Goal: Information Seeking & Learning: Learn about a topic

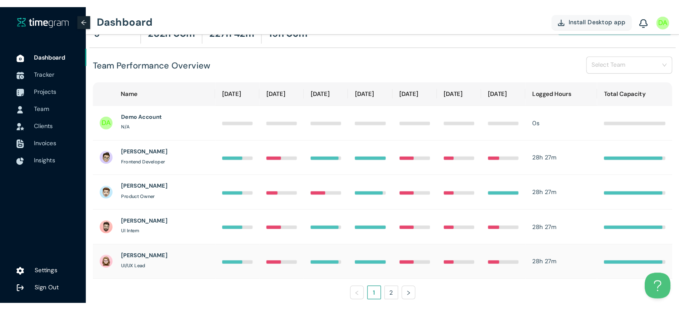
scroll to position [46, 0]
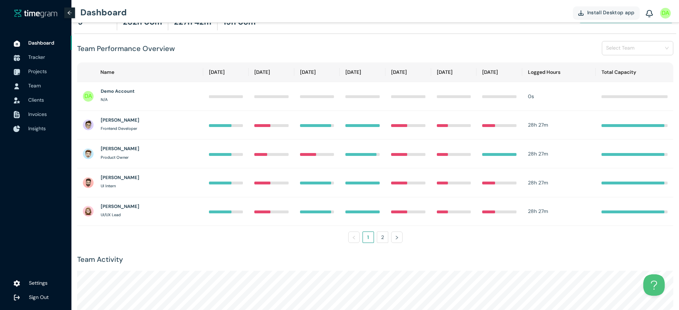
click at [12, 126] on div at bounding box center [17, 129] width 18 height 16
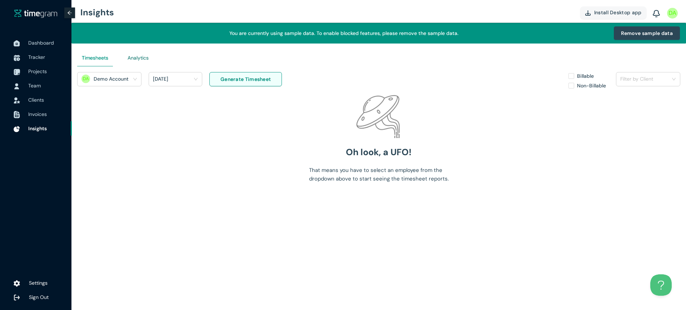
click at [139, 55] on div "Analytics" at bounding box center [137, 58] width 21 height 8
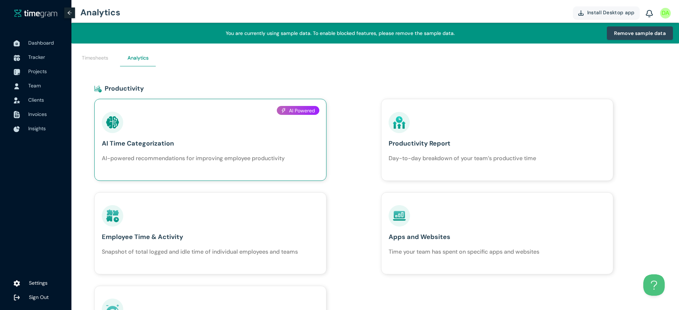
click at [173, 141] on h1 "AI Time Categorization" at bounding box center [193, 144] width 183 height 10
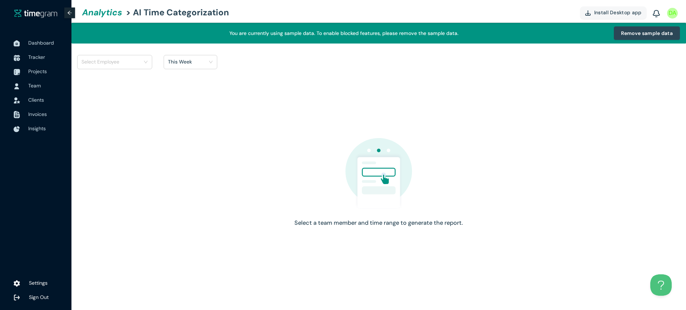
click at [119, 63] on input "search" at bounding box center [111, 61] width 61 height 11
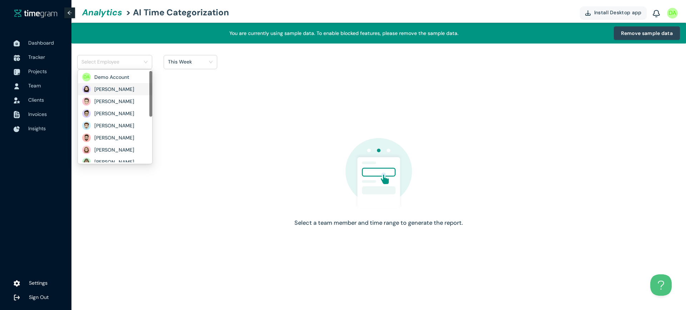
click at [121, 95] on div "[PERSON_NAME]" at bounding box center [115, 89] width 74 height 12
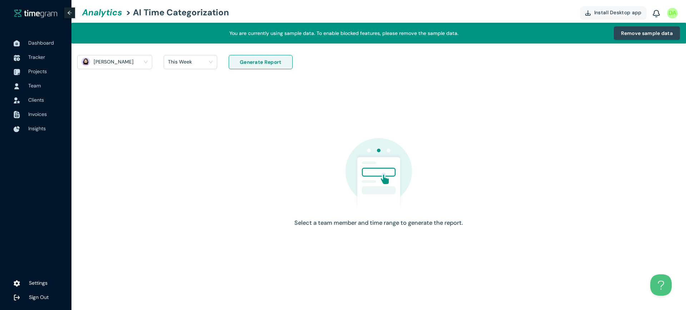
click at [210, 60] on span "This Week" at bounding box center [190, 61] width 45 height 11
click at [204, 102] on div "Last 30 days" at bounding box center [191, 100] width 44 height 8
click at [264, 59] on span "Generate Report" at bounding box center [261, 62] width 42 height 8
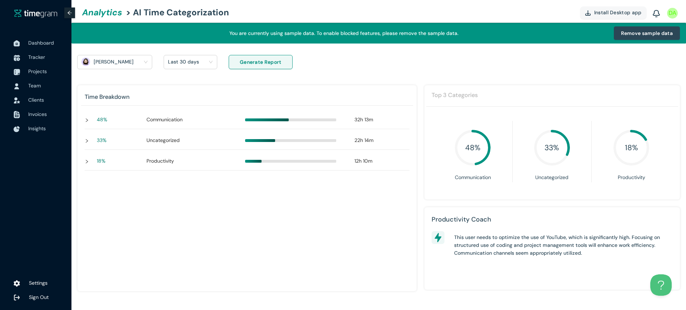
click at [45, 28] on div "Dashboard Tracker Projects Team Clients Invoices Insights Settings Sign Out" at bounding box center [35, 155] width 71 height 310
click at [45, 40] on span "Dashboard" at bounding box center [41, 43] width 26 height 6
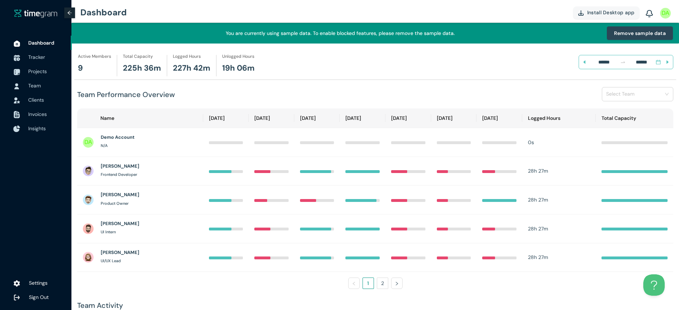
click at [30, 132] on span "Insights" at bounding box center [47, 128] width 38 height 14
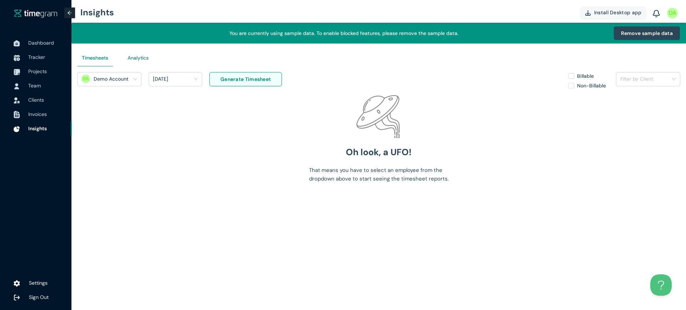
click at [134, 56] on div "Analytics" at bounding box center [137, 58] width 21 height 8
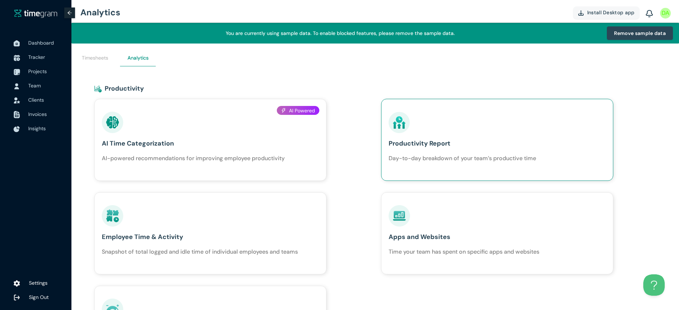
click at [428, 150] on div "Productivity Report Day-to-day breakdown of your team’s productive time" at bounding box center [461, 137] width 147 height 51
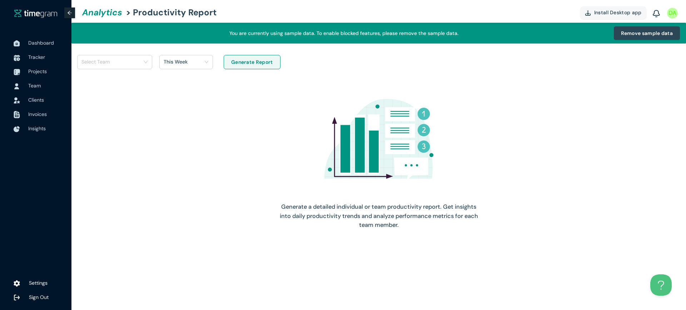
click at [110, 54] on div "Select Team This Week Generate Report Generate a detailed individual or team pr…" at bounding box center [378, 144] width 614 height 201
click at [114, 69] on div "Select Team" at bounding box center [115, 66] width 82 height 23
click at [119, 65] on input "search" at bounding box center [111, 61] width 61 height 11
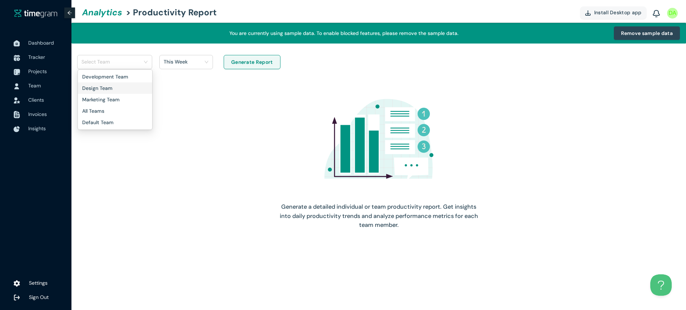
click at [122, 90] on h1 "Design Team" at bounding box center [107, 88] width 50 height 8
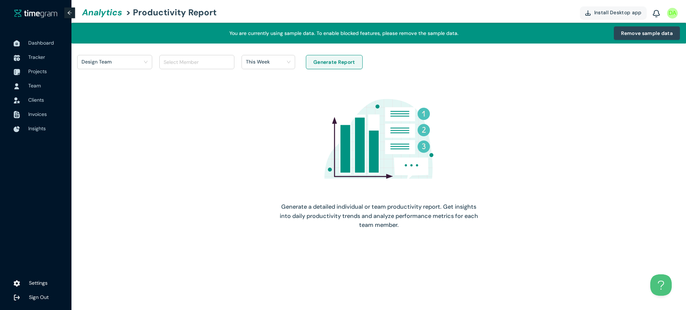
click at [175, 66] on div at bounding box center [193, 62] width 64 height 9
click at [270, 55] on div "This Week" at bounding box center [268, 62] width 54 height 14
click at [271, 61] on div "This Week" at bounding box center [265, 61] width 39 height 11
click at [274, 101] on h1 "Last 30 days" at bounding box center [261, 100] width 31 height 8
click at [313, 76] on div "Generate Report" at bounding box center [334, 66] width 64 height 23
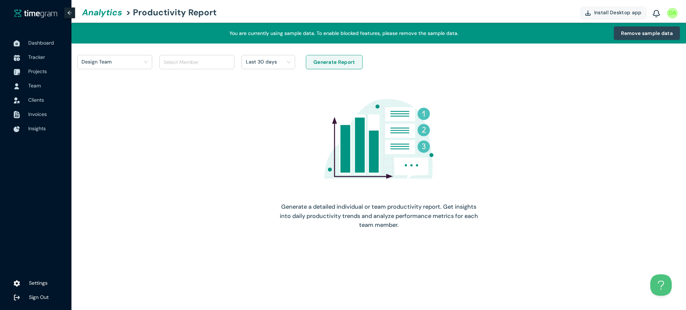
click at [327, 64] on span "Generate Report" at bounding box center [334, 62] width 42 height 8
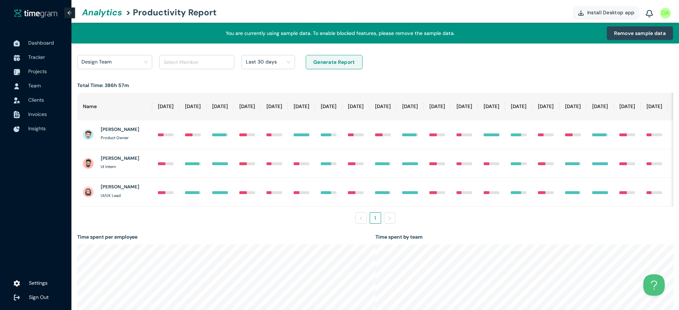
click at [259, 60] on h1 "Last 30 days" at bounding box center [261, 61] width 31 height 11
click at [261, 90] on h1 "This Week" at bounding box center [258, 88] width 24 height 8
click at [354, 55] on button "Generate Report" at bounding box center [334, 62] width 57 height 14
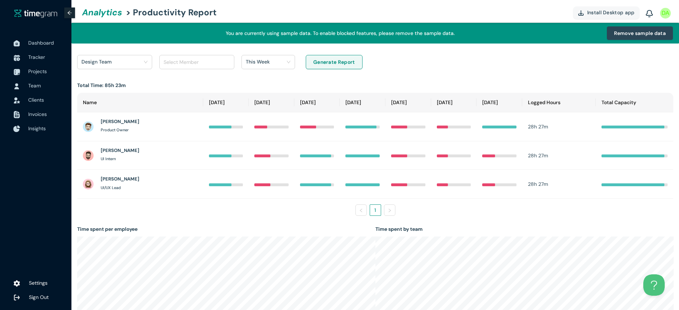
click at [41, 131] on span "Insights" at bounding box center [36, 128] width 17 height 6
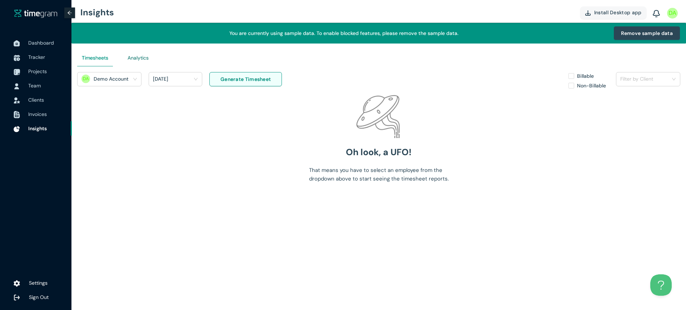
click at [136, 55] on div "Analytics" at bounding box center [137, 58] width 21 height 8
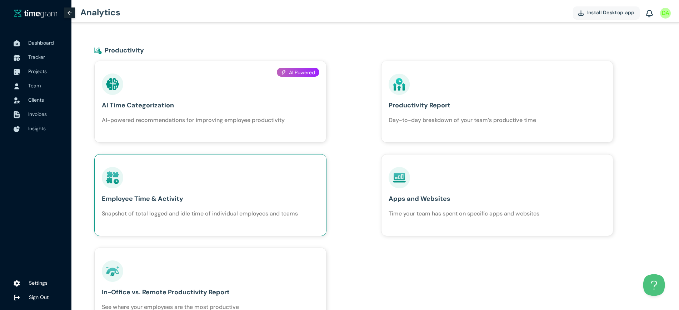
scroll to position [134, 0]
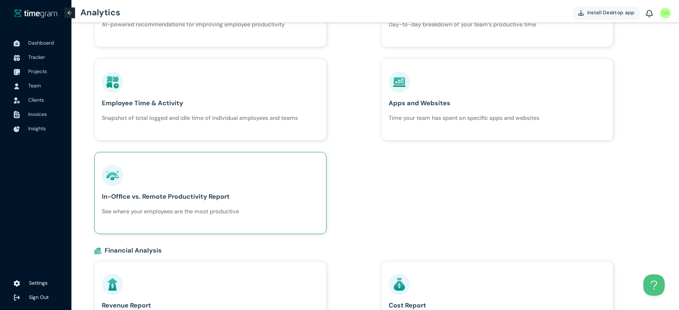
click at [147, 206] on div "In-Office vs. Remote Productivity Report See where your employees are the most …" at bounding box center [170, 190] width 137 height 51
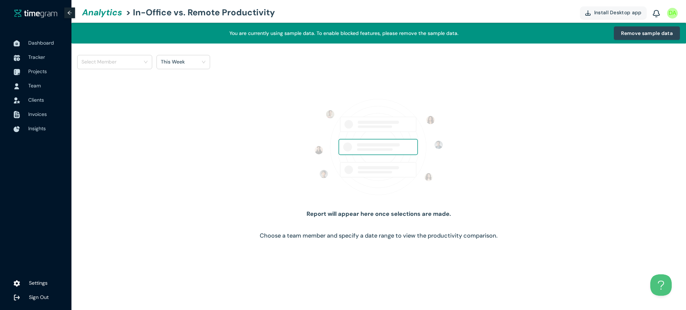
click at [129, 60] on input "search" at bounding box center [111, 61] width 61 height 11
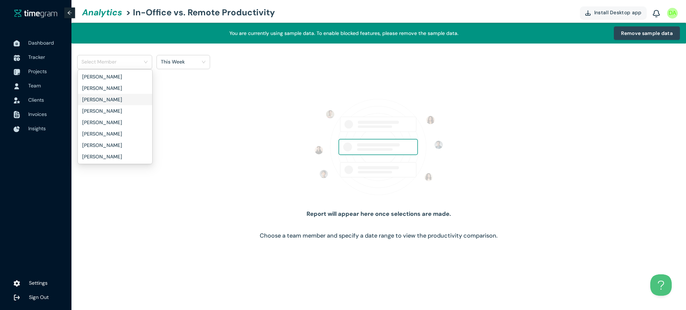
click at [119, 95] on div "[PERSON_NAME]" at bounding box center [115, 99] width 74 height 11
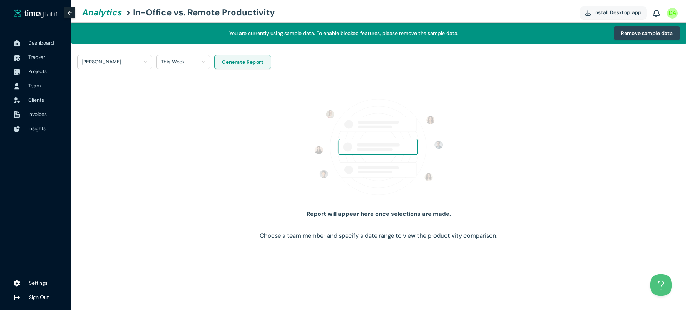
click at [228, 60] on span "Generate Report" at bounding box center [243, 62] width 42 height 8
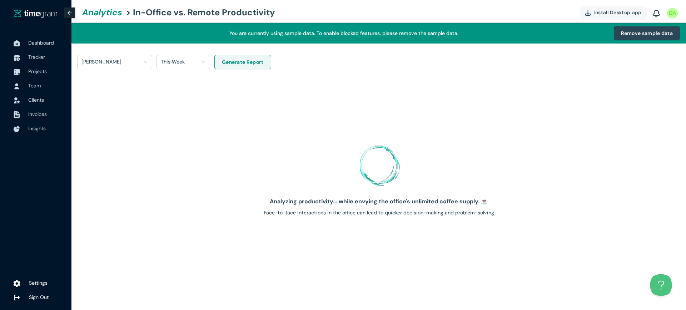
click at [42, 248] on span "Settings" at bounding box center [38, 283] width 19 height 6
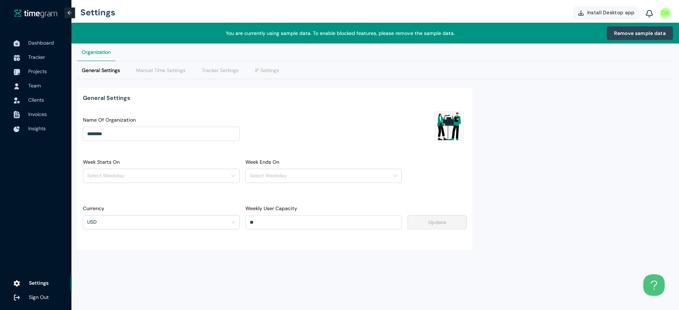
click at [195, 68] on div "General Settings Manual Time Settings Tracker Settings IP Settings" at bounding box center [180, 69] width 206 height 17
click at [240, 71] on div "Tracker Settings" at bounding box center [220, 69] width 46 height 17
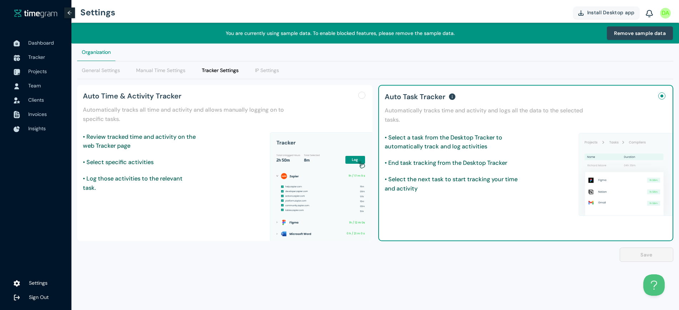
click at [254, 69] on div "IP Settings" at bounding box center [266, 69] width 33 height 17
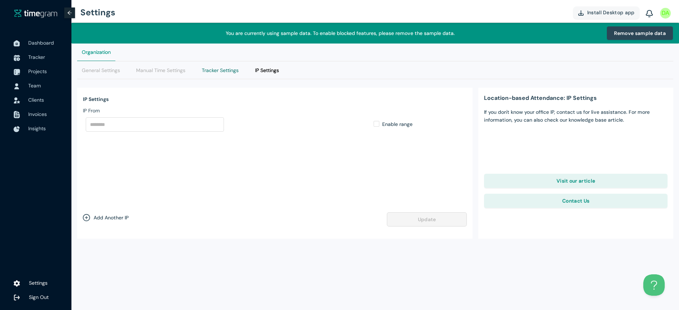
click at [202, 71] on Settings "Tracker Settings" at bounding box center [220, 70] width 37 height 8
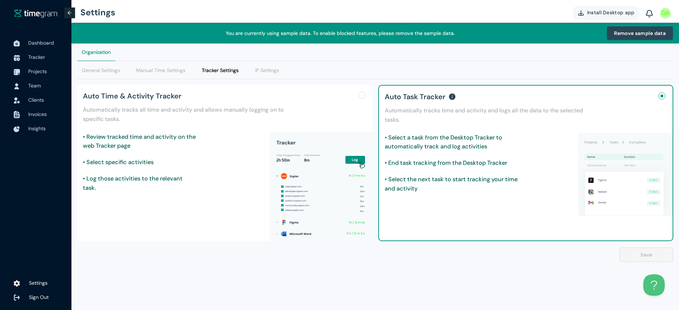
click at [143, 79] on div "Manual Time Settings" at bounding box center [161, 69] width 59 height 17
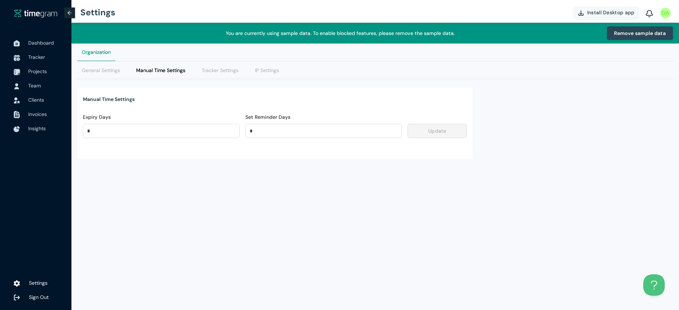
click at [102, 200] on div "General Settings Manual Time Settings Tracker Settings IP Settings Manual Time …" at bounding box center [375, 186] width 596 height 250
click at [43, 132] on span "Insights" at bounding box center [47, 128] width 38 height 14
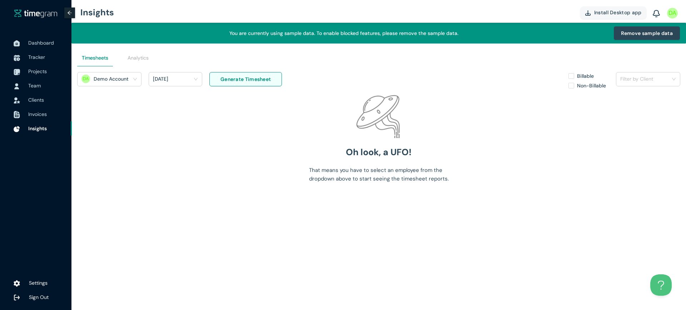
click at [145, 49] on div "Analytics" at bounding box center [138, 57] width 36 height 17
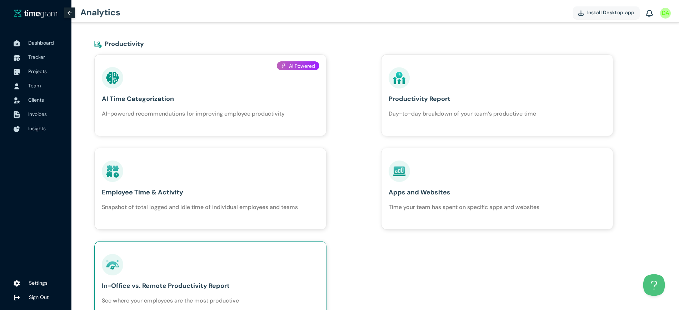
scroll to position [89, 0]
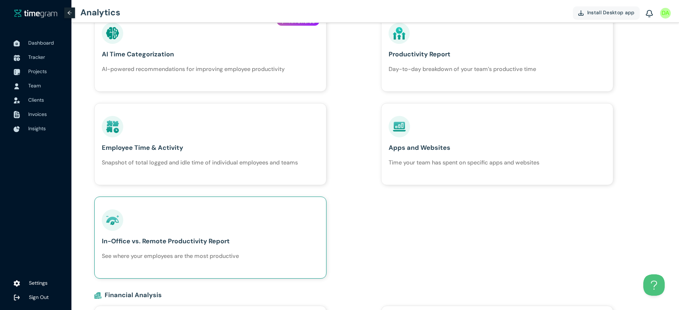
click at [155, 248] on h1 "See where your employees are the most productive" at bounding box center [170, 256] width 137 height 9
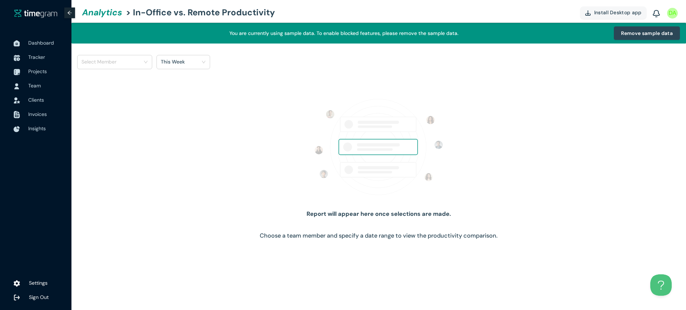
click at [147, 69] on div "Select Member" at bounding box center [114, 66] width 79 height 23
click at [138, 65] on input "search" at bounding box center [111, 61] width 61 height 11
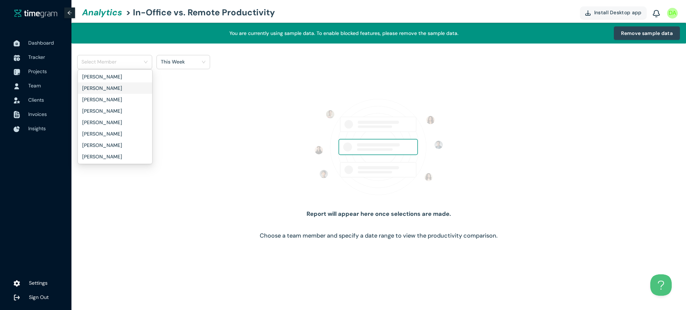
click at [126, 92] on h1 "[PERSON_NAME]" at bounding box center [107, 88] width 50 height 8
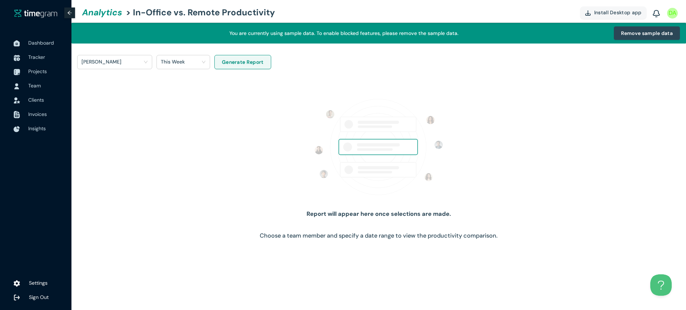
click at [161, 74] on div "This Week" at bounding box center [183, 66] width 54 height 23
click at [168, 69] on div "This Week" at bounding box center [183, 66] width 54 height 23
click at [276, 69] on div "Harper Adams This Week Generate Report" at bounding box center [378, 66] width 607 height 23
click at [259, 68] on button "Generate Report" at bounding box center [242, 62] width 57 height 14
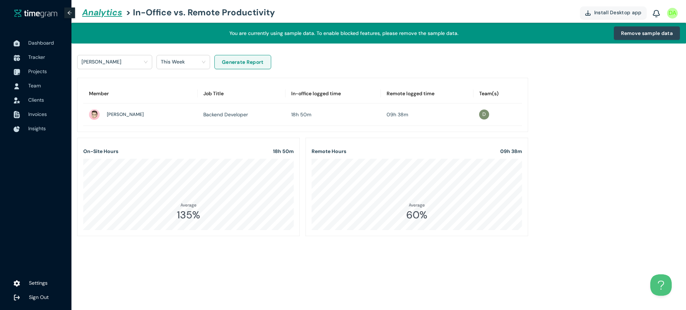
click at [112, 13] on link "Analytics" at bounding box center [101, 12] width 44 height 21
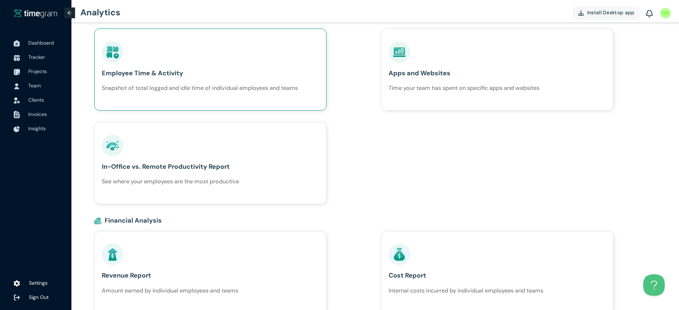
scroll to position [179, 0]
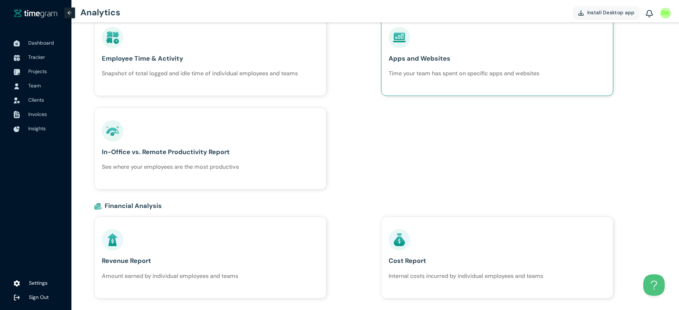
click at [447, 80] on link "Apps and Websites Time your team has spent on specific apps and websites" at bounding box center [463, 55] width 151 height 56
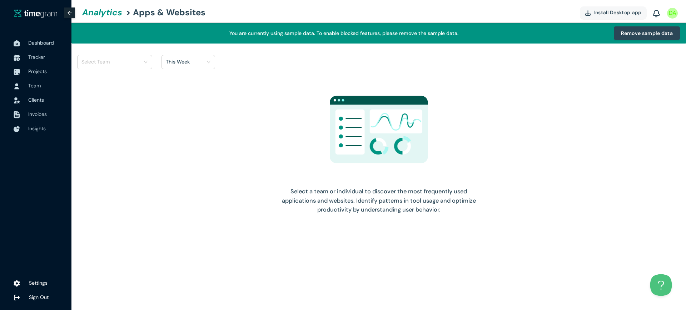
click at [139, 62] on input "search" at bounding box center [111, 61] width 61 height 11
click at [140, 74] on div "Development Team" at bounding box center [115, 77] width 66 height 8
click at [197, 60] on div at bounding box center [193, 62] width 64 height 9
click at [287, 62] on span "Generate Report" at bounding box center [272, 62] width 42 height 8
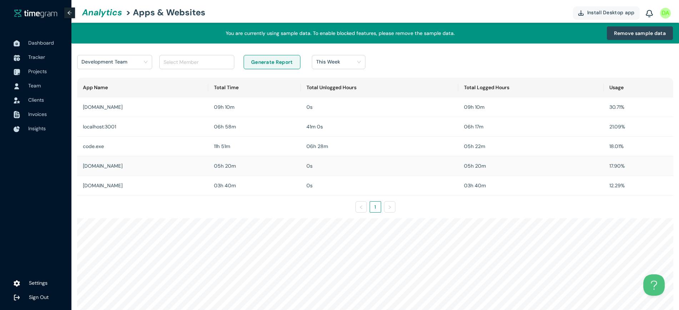
drag, startPoint x: 326, startPoint y: 78, endPoint x: 260, endPoint y: 167, distance: 110.3
click at [260, 167] on div "05h 20m" at bounding box center [254, 166] width 81 height 8
click at [95, 15] on link "Analytics" at bounding box center [101, 12] width 44 height 21
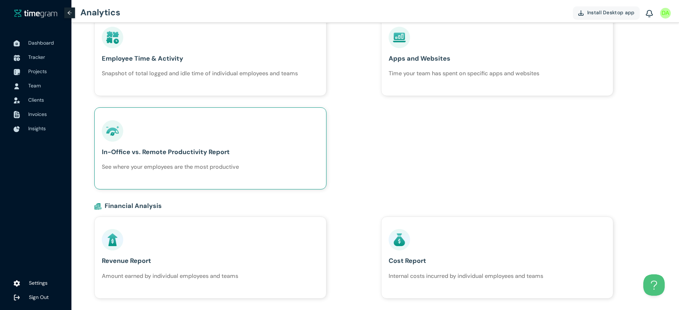
scroll to position [223, 0]
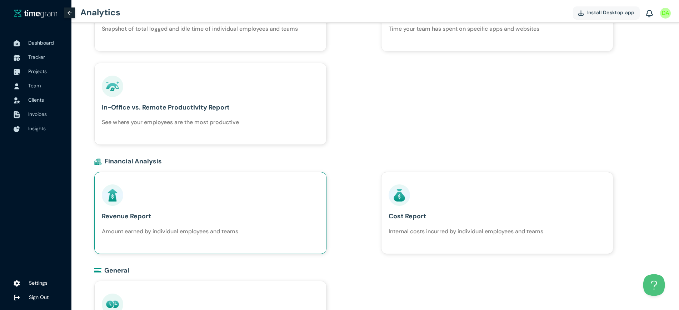
click at [179, 206] on div "Revenue Report Amount earned by individual employees and teams" at bounding box center [170, 210] width 136 height 51
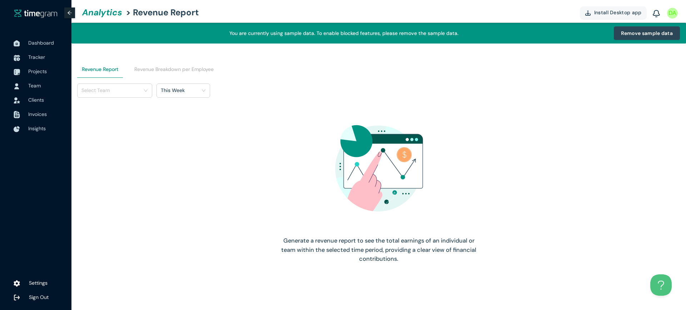
click at [136, 88] on input "search" at bounding box center [111, 90] width 61 height 11
click at [133, 115] on div "Design Team" at bounding box center [115, 117] width 66 height 8
click at [172, 88] on div at bounding box center [193, 90] width 64 height 9
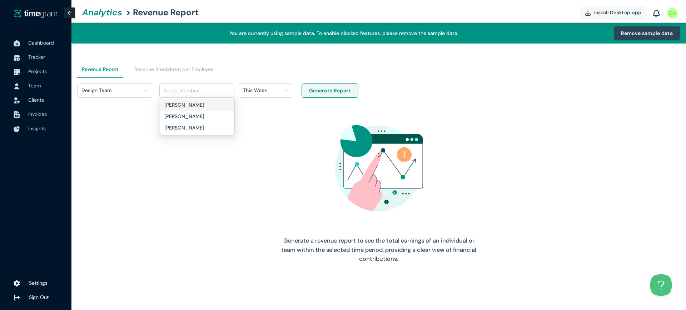
click at [264, 92] on h1 "This Week" at bounding box center [255, 90] width 24 height 11
click at [327, 90] on span "Generate Report" at bounding box center [330, 91] width 42 height 8
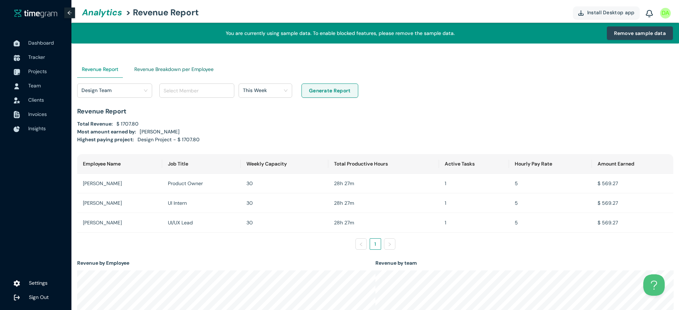
click at [190, 73] on Employee "Revenue Breakdown per Employee" at bounding box center [173, 69] width 79 height 8
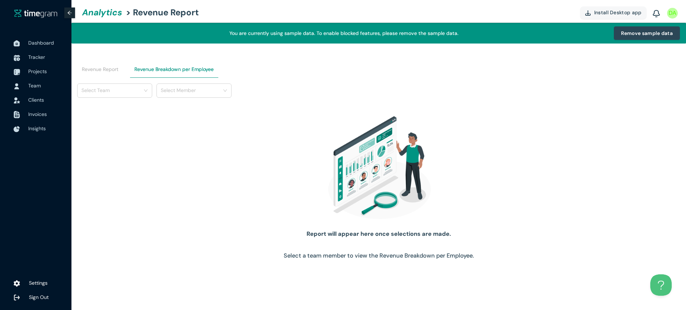
click at [127, 88] on input "search" at bounding box center [111, 90] width 61 height 11
click at [129, 108] on div "Development Team" at bounding box center [115, 105] width 66 height 8
click at [199, 96] on span at bounding box center [191, 90] width 61 height 11
click at [199, 104] on div "[PERSON_NAME]" at bounding box center [194, 105] width 66 height 8
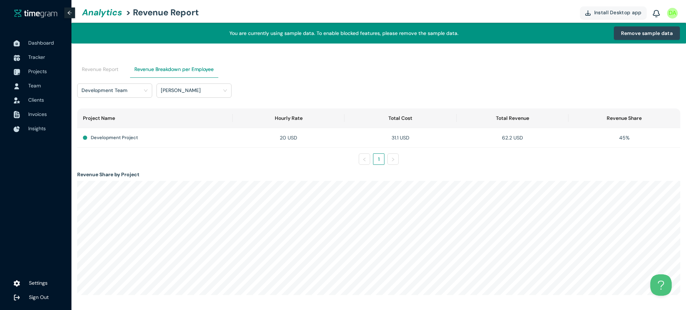
click at [103, 64] on div "Revenue Report" at bounding box center [100, 69] width 46 height 17
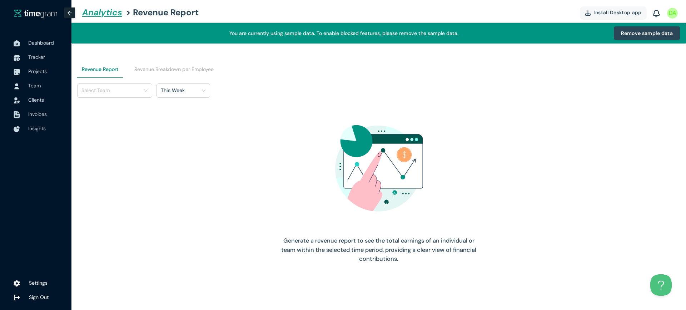
click at [98, 11] on link "Analytics" at bounding box center [101, 12] width 44 height 21
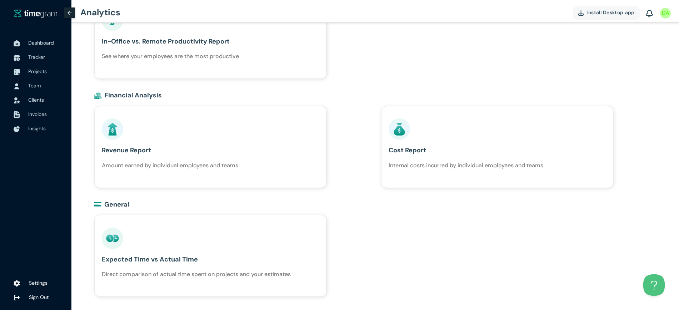
scroll to position [302, 0]
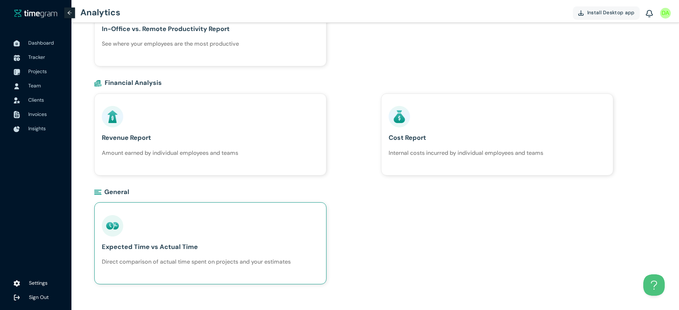
click at [209, 210] on div "Expected Time vs Actual Time Direct comparison of actual time spent on projects…" at bounding box center [210, 243] width 232 height 82
click at [208, 215] on div "Expected Time vs Actual Time Direct comparison of actual time spent on projects…" at bounding box center [196, 240] width 189 height 51
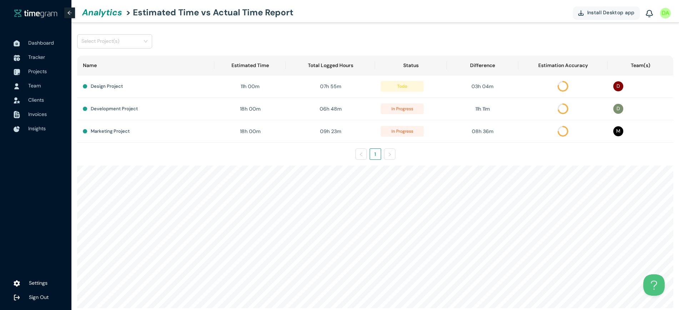
scroll to position [30, 0]
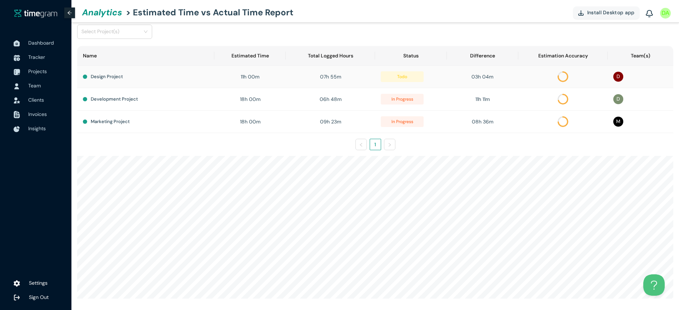
click at [121, 79] on h1 "Design Project" at bounding box center [107, 76] width 32 height 7
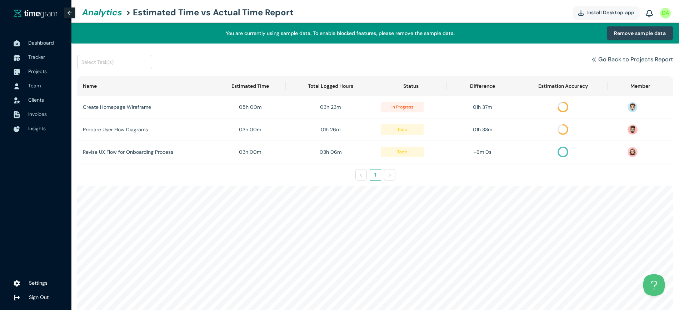
click at [548, 56] on h1 "Go Back to Projects Report" at bounding box center [635, 59] width 75 height 9
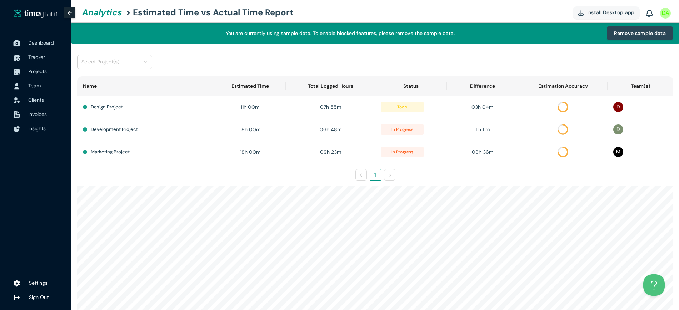
click at [31, 44] on span "Dashboard" at bounding box center [41, 43] width 26 height 6
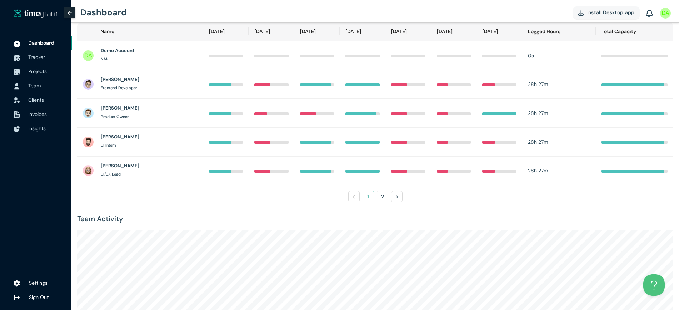
scroll to position [89, 0]
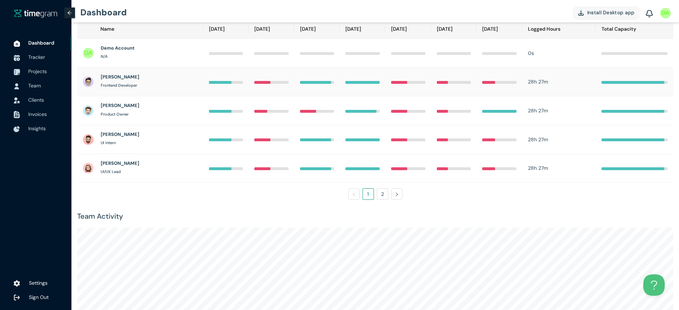
click at [266, 85] on div at bounding box center [271, 82] width 34 height 8
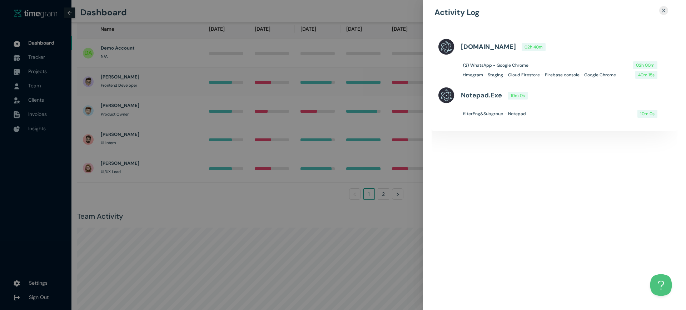
click at [266, 85] on div at bounding box center [343, 155] width 686 height 310
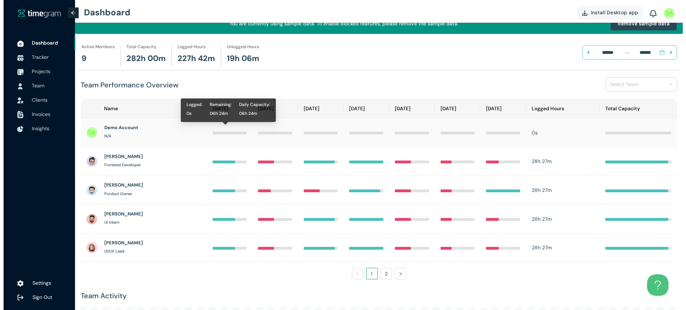
scroll to position [0, 0]
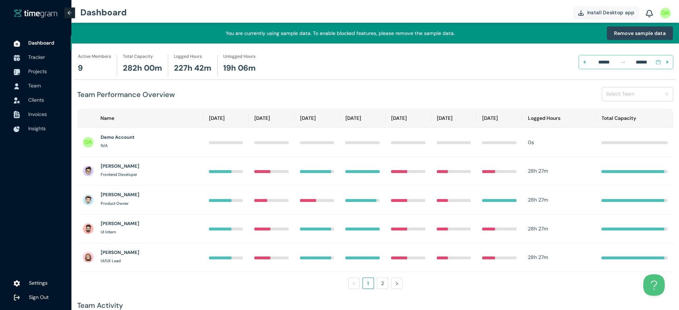
click at [226, 62] on h1 "19h 06m" at bounding box center [239, 68] width 32 height 12
drag, startPoint x: 226, startPoint y: 62, endPoint x: 240, endPoint y: 67, distance: 15.4
click at [240, 67] on h1 "19h 06m" at bounding box center [239, 68] width 32 height 12
drag, startPoint x: 240, startPoint y: 67, endPoint x: 226, endPoint y: 66, distance: 14.6
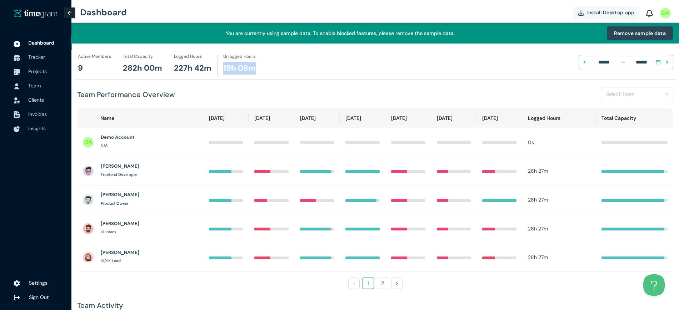
click at [226, 66] on h1 "19h 06m" at bounding box center [239, 68] width 32 height 12
drag, startPoint x: 226, startPoint y: 66, endPoint x: 241, endPoint y: 68, distance: 15.8
click at [241, 68] on h1 "19h 06m" at bounding box center [239, 68] width 32 height 12
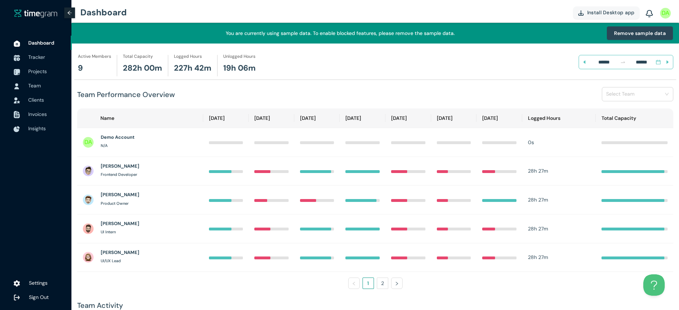
click at [297, 91] on div "Team Performance Overview Select Team" at bounding box center [375, 94] width 596 height 28
click at [548, 10] on div at bounding box center [666, 12] width 12 height 21
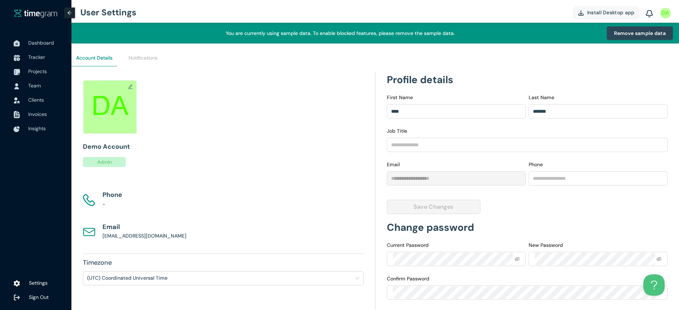
click at [211, 241] on div "Email 28augdemo@yopmail.com" at bounding box center [223, 232] width 281 height 20
click at [39, 248] on span "Sign Out" at bounding box center [47, 297] width 37 height 14
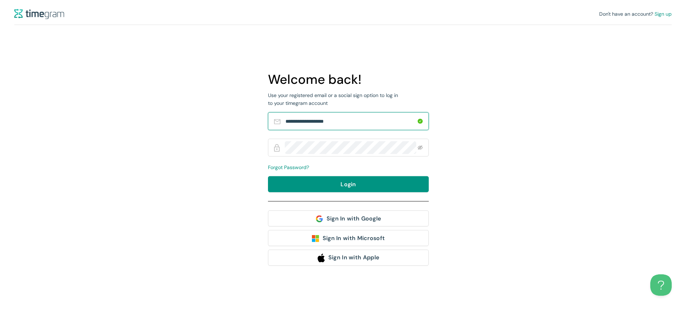
click at [343, 124] on input "**********" at bounding box center [350, 121] width 131 height 13
click at [356, 123] on input "**********" at bounding box center [350, 121] width 131 height 13
type input "**********"
drag, startPoint x: 222, startPoint y: 160, endPoint x: 226, endPoint y: 162, distance: 5.0
click at [222, 160] on div "**********" at bounding box center [343, 155] width 686 height 310
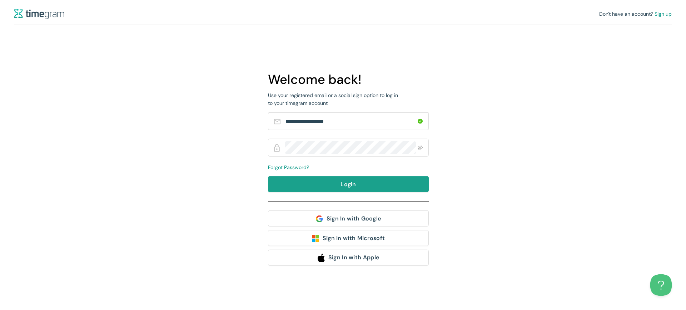
click at [277, 178] on button "Login" at bounding box center [348, 184] width 161 height 16
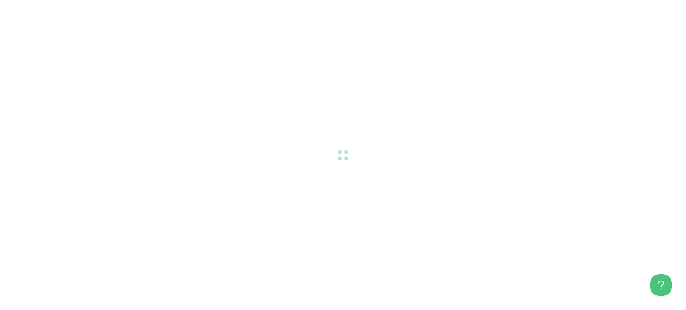
click at [438, 242] on div at bounding box center [343, 155] width 686 height 310
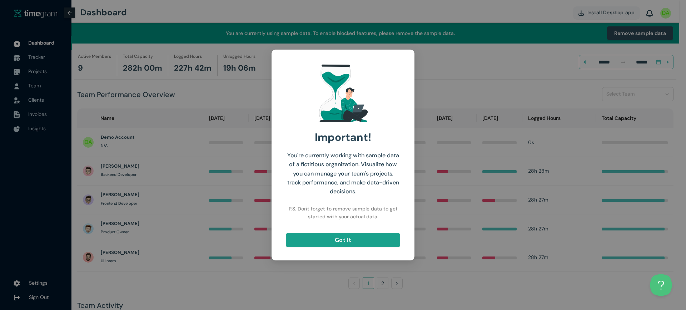
click at [323, 240] on button "Got It" at bounding box center [343, 240] width 114 height 14
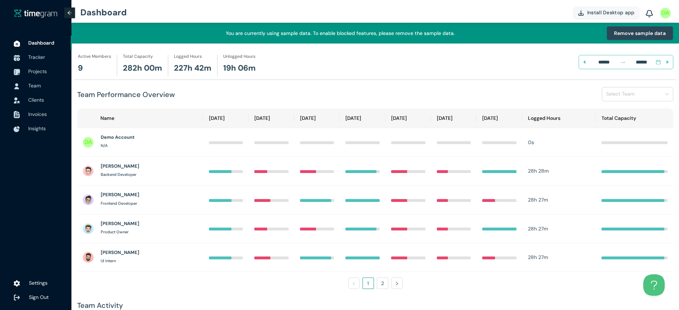
click at [612, 99] on input "search" at bounding box center [635, 94] width 58 height 11
click at [612, 107] on h1 "Development Team" at bounding box center [630, 109] width 46 height 8
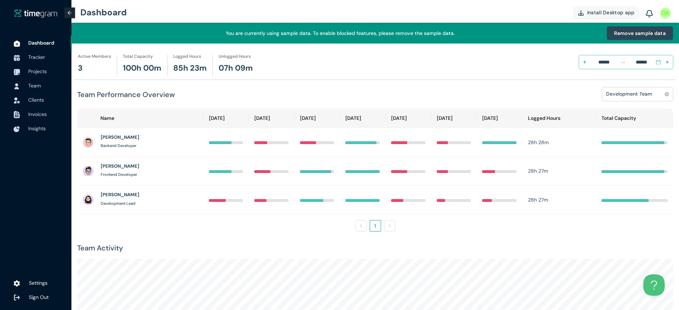
click at [609, 96] on h1 "Development Team" at bounding box center [629, 94] width 46 height 11
click at [609, 130] on h1 "Marketing Team" at bounding box center [625, 131] width 37 height 8
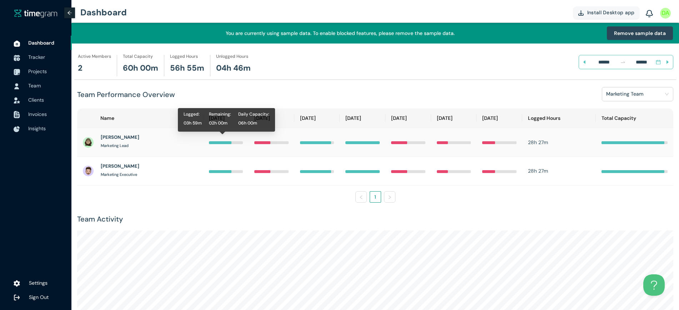
click at [221, 143] on div at bounding box center [220, 142] width 23 height 3
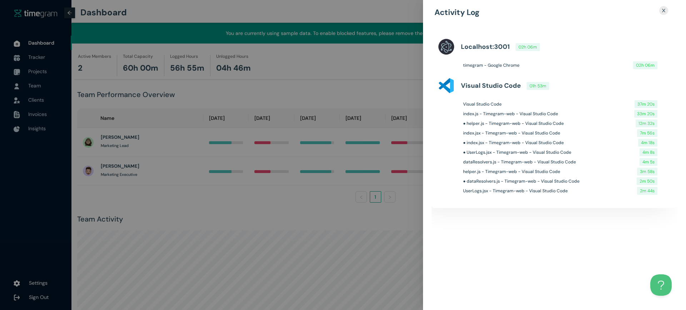
click at [360, 127] on div at bounding box center [343, 155] width 686 height 310
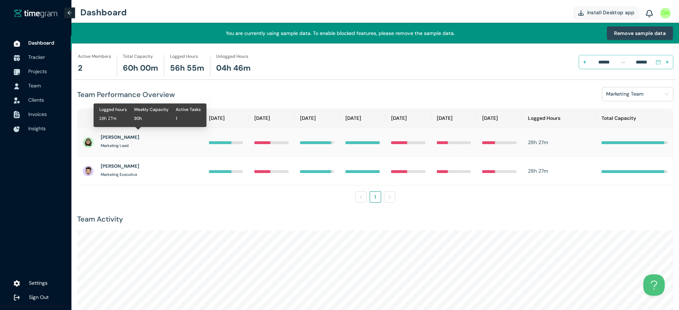
click at [121, 145] on h1 "Marketing Lead" at bounding box center [115, 146] width 28 height 6
click at [122, 137] on h1 "[PERSON_NAME]" at bounding box center [120, 137] width 39 height 7
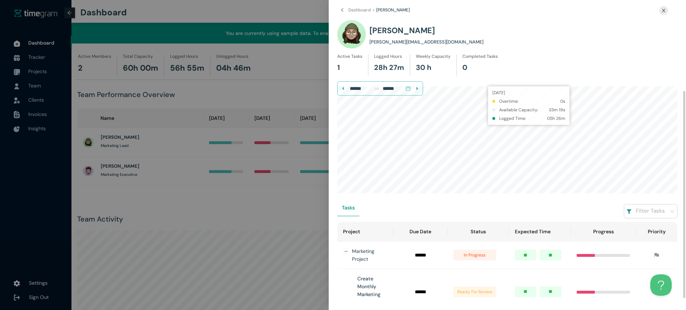
scroll to position [40, 0]
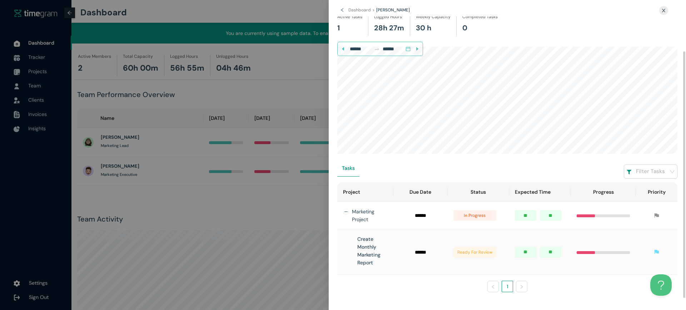
click at [365, 249] on h1 "Create Monthly Marketing Report" at bounding box center [372, 250] width 30 height 31
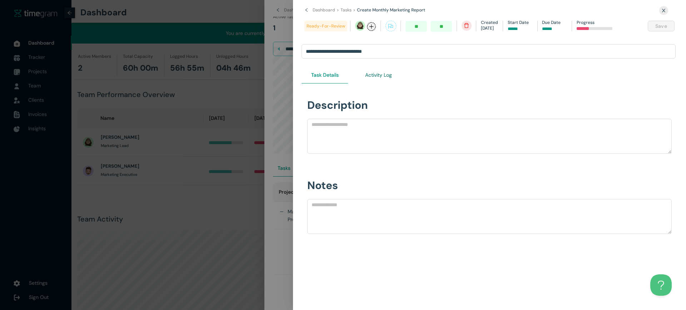
click at [381, 73] on Log "Activity Log" at bounding box center [378, 75] width 27 height 8
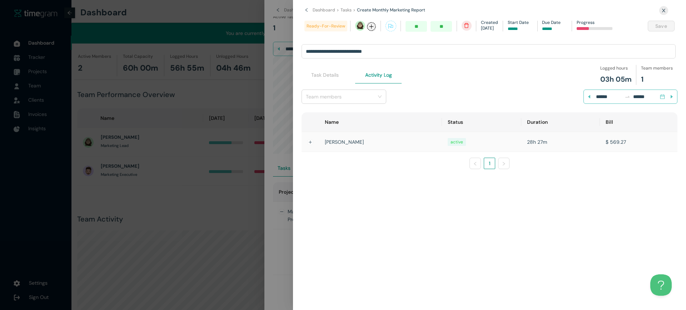
click at [309, 146] on td at bounding box center [309, 142] width 17 height 20
click at [310, 141] on button "Expand row" at bounding box center [310, 143] width 6 height 6
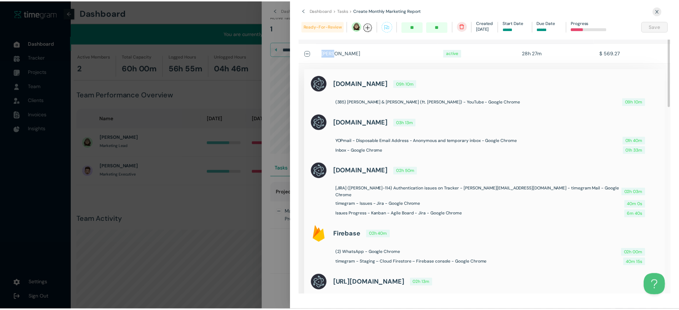
scroll to position [0, 0]
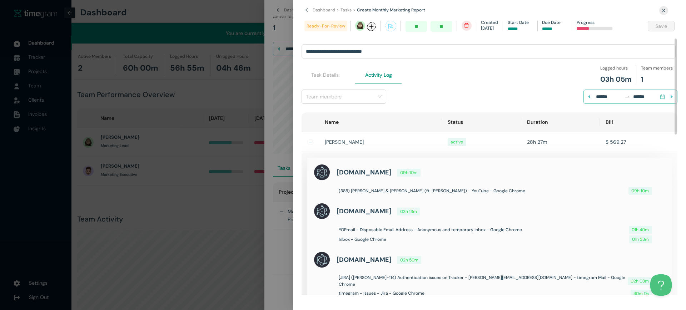
click at [279, 152] on div at bounding box center [343, 155] width 686 height 310
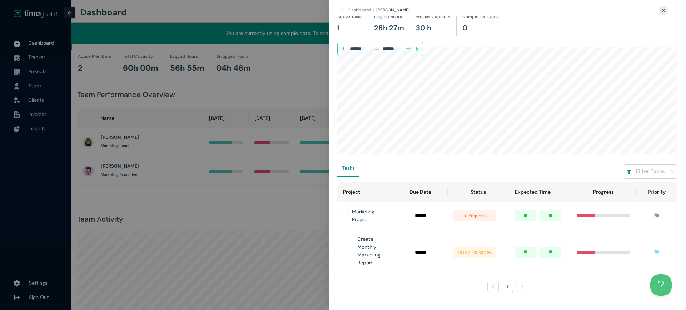
click at [244, 186] on div at bounding box center [343, 155] width 686 height 310
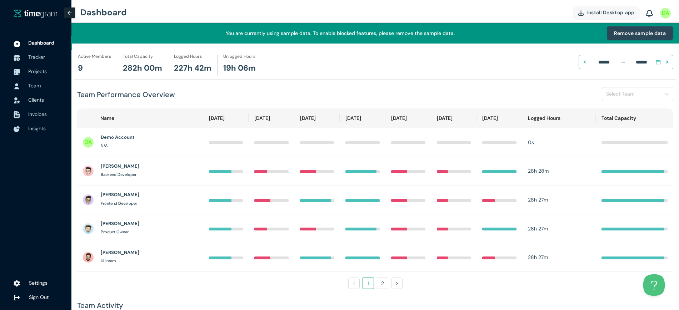
click at [607, 67] on div "****** ******" at bounding box center [626, 61] width 78 height 11
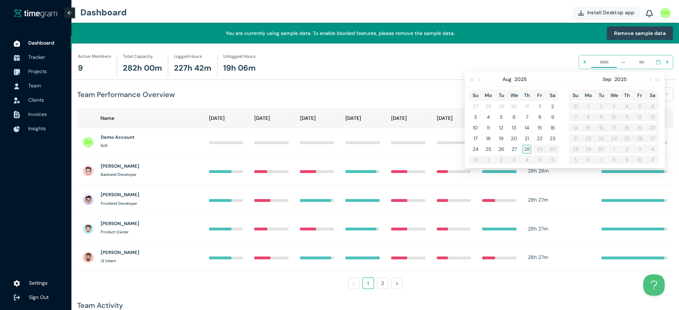
click at [486, 79] on div "[DATE]" at bounding box center [514, 79] width 62 height 14
click at [482, 78] on button "button" at bounding box center [479, 79] width 8 height 14
type input "******"
click at [641, 137] on div "22" at bounding box center [639, 138] width 9 height 9
type input "******"
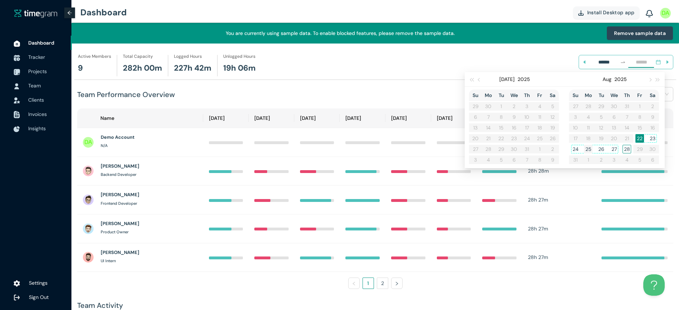
type input "******"
click at [590, 149] on div "25" at bounding box center [588, 149] width 9 height 9
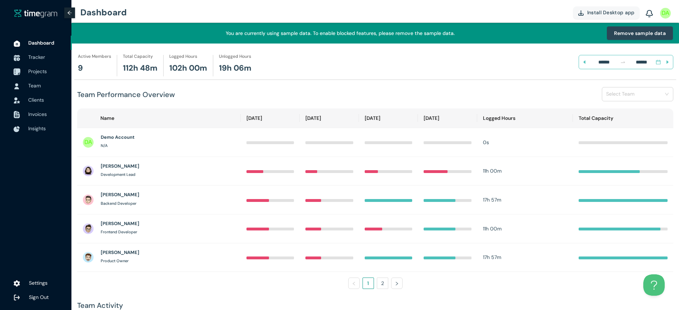
click at [47, 69] on span "Projects" at bounding box center [47, 71] width 38 height 14
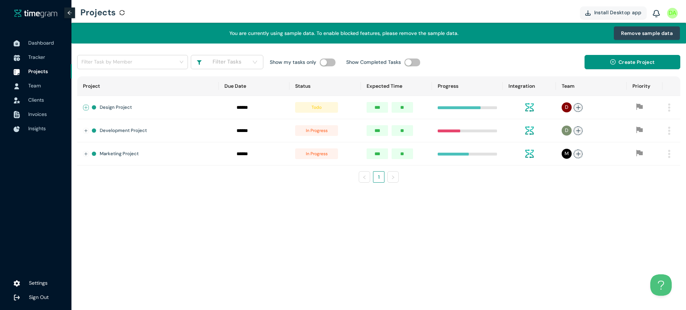
click at [87, 105] on button "Expand row" at bounding box center [86, 108] width 6 height 6
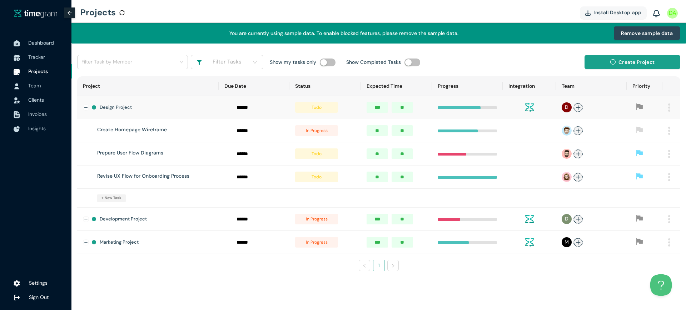
click at [622, 65] on span "Create Project" at bounding box center [636, 62] width 36 height 8
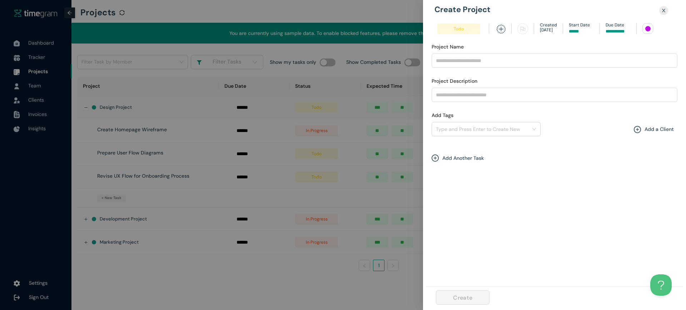
click at [452, 157] on h1 "Add Another Task" at bounding box center [462, 158] width 41 height 8
click at [458, 160] on h1 "Add Another Task" at bounding box center [462, 158] width 41 height 8
click at [457, 166] on div "Todo" at bounding box center [554, 173] width 246 height 14
click at [456, 172] on input "text" at bounding box center [453, 174] width 43 height 11
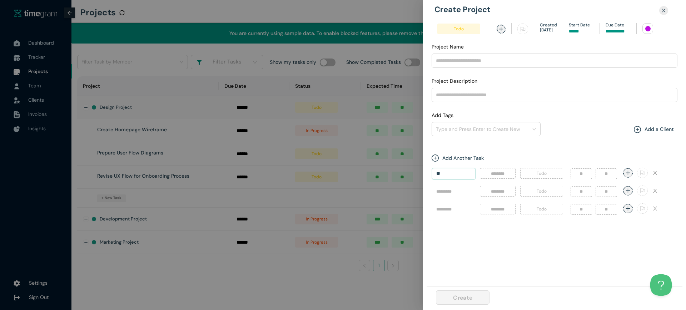
type input "**"
click at [359, 169] on div at bounding box center [343, 155] width 686 height 310
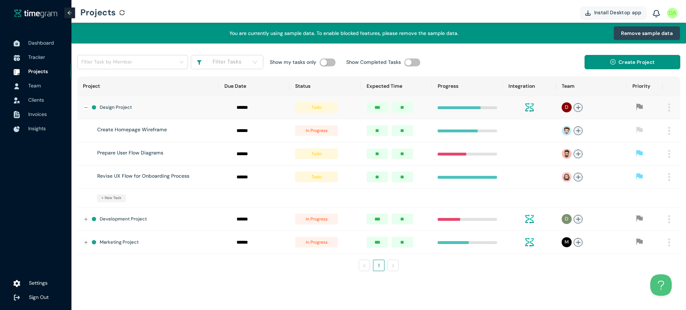
click at [29, 285] on li "Settings" at bounding box center [36, 283] width 72 height 14
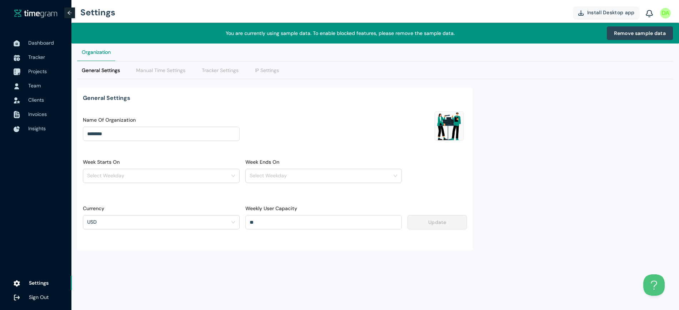
click at [36, 70] on span "Projects" at bounding box center [37, 71] width 19 height 6
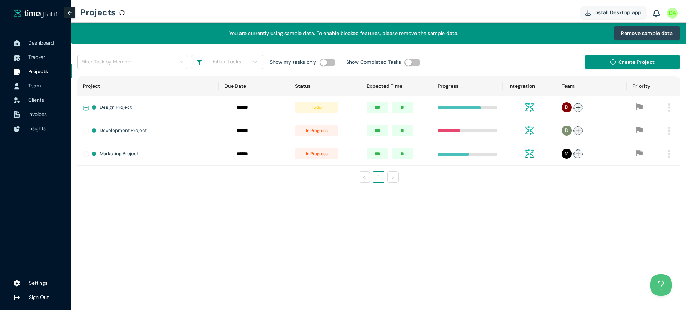
click at [87, 106] on button "Expand row" at bounding box center [86, 108] width 6 height 6
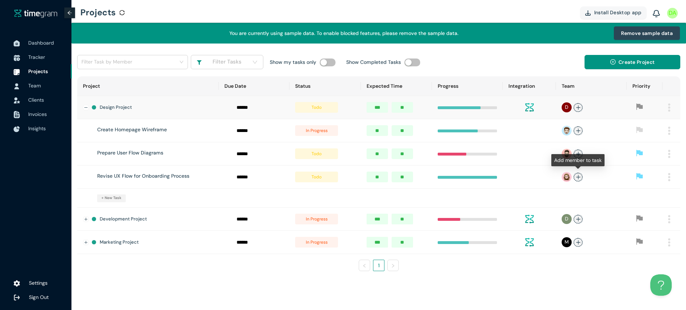
click at [578, 177] on icon "plus" at bounding box center [577, 177] width 5 height 5
click at [597, 186] on td at bounding box center [591, 177] width 71 height 23
click at [576, 107] on icon "plus" at bounding box center [578, 107] width 4 height 0
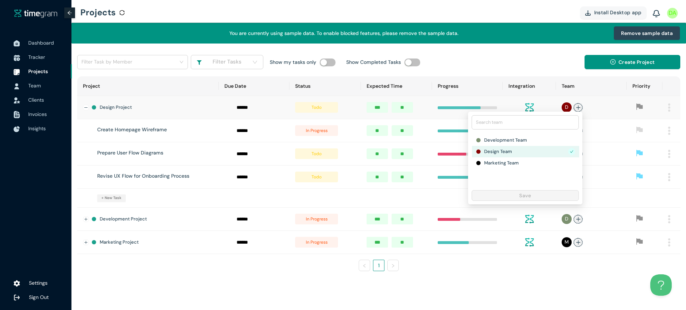
click at [601, 146] on td at bounding box center [591, 153] width 71 height 23
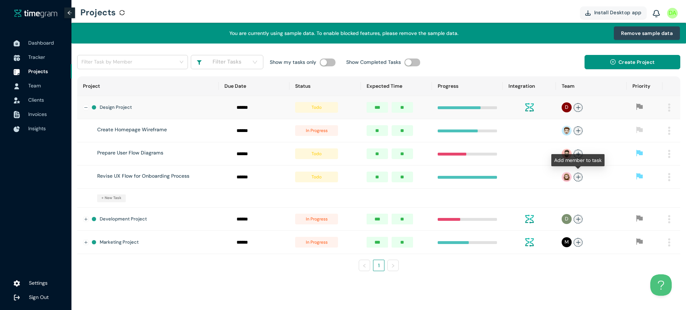
click at [578, 173] on span "plus" at bounding box center [577, 177] width 9 height 9
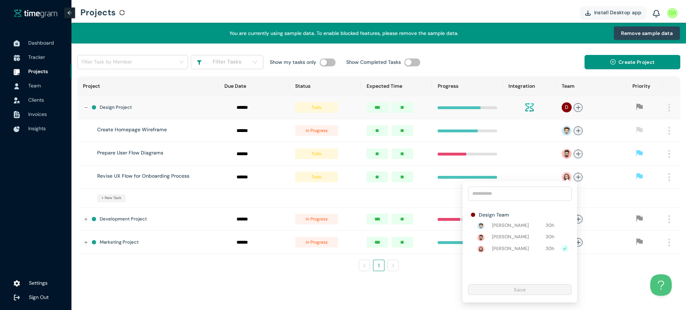
click at [497, 169] on td at bounding box center [467, 177] width 71 height 23
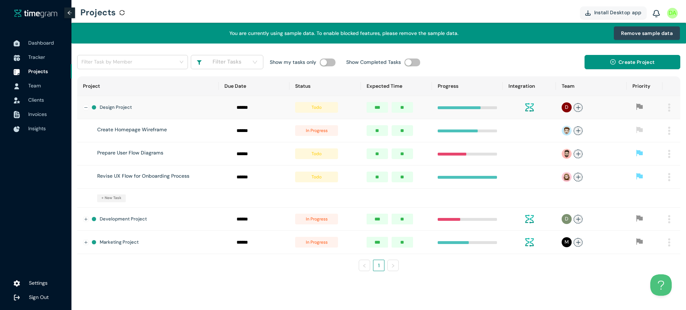
click at [261, 67] on div "Filter Tasks" at bounding box center [227, 62] width 73 height 14
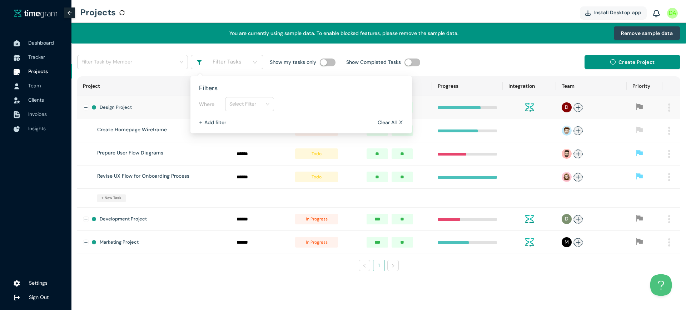
click at [247, 66] on div "Filter Tasks" at bounding box center [227, 62] width 73 height 14
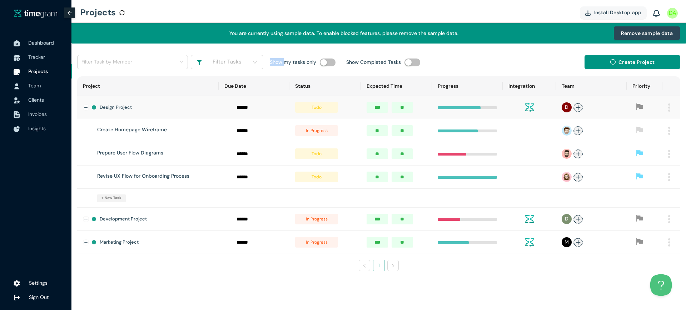
click at [247, 66] on div "Filter Tasks" at bounding box center [227, 62] width 73 height 14
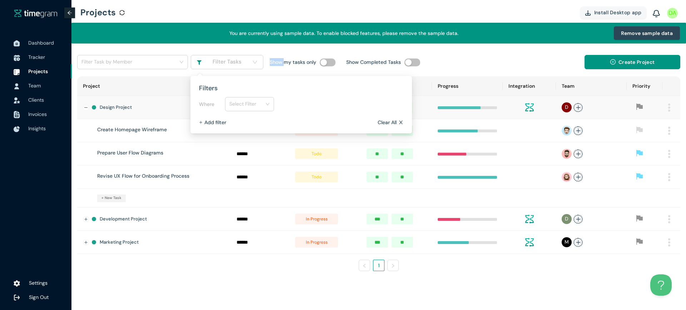
click at [248, 101] on span "Select Filter" at bounding box center [249, 104] width 40 height 11
click at [257, 119] on div "Status" at bounding box center [249, 118] width 40 height 8
click at [344, 105] on span "Select" at bounding box center [357, 104] width 49 height 11
click at [354, 130] on h1 "In Progress" at bounding box center [351, 130] width 25 height 8
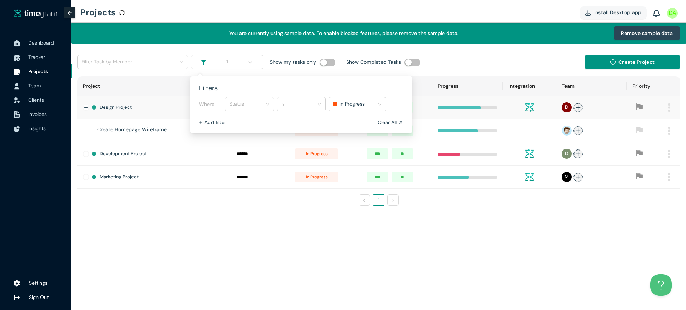
click at [165, 147] on td "Development Project" at bounding box center [147, 153] width 141 height 23
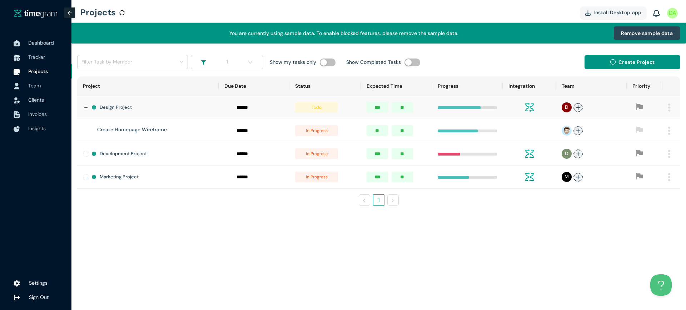
click at [40, 85] on span "Team" at bounding box center [34, 85] width 12 height 6
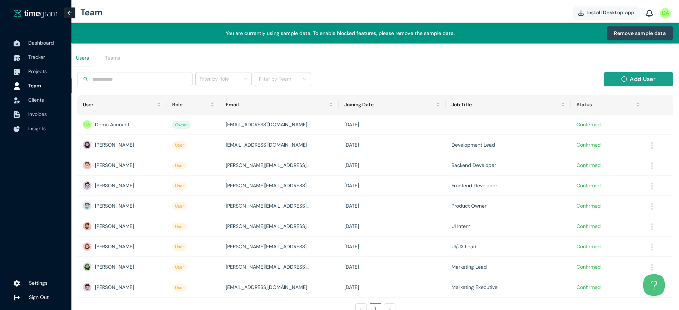
click at [609, 83] on button "Add User" at bounding box center [638, 79] width 70 height 14
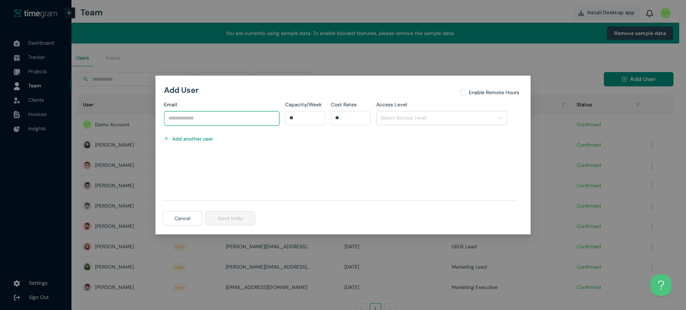
click at [241, 122] on input "Email" at bounding box center [221, 118] width 115 height 14
type input "**********"
click at [442, 125] on div "Select Access Level" at bounding box center [441, 118] width 131 height 14
click at [443, 122] on input "search" at bounding box center [438, 117] width 117 height 11
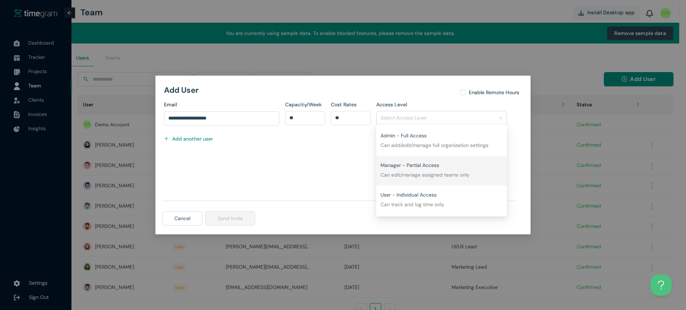
click at [421, 168] on div "Manager - Partial Access Can edit/manage assigned teams only" at bounding box center [441, 168] width 122 height 21
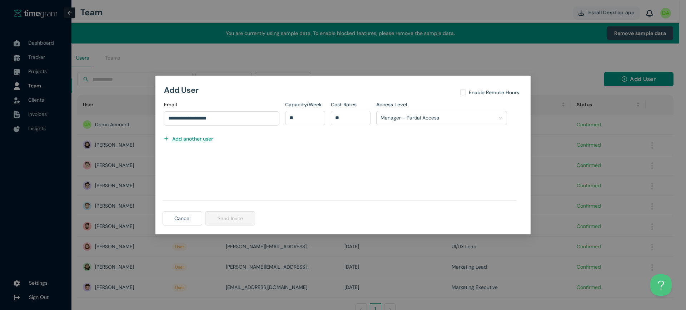
click at [431, 119] on div "Manager - Partial Access Can edit/manage assigned teams only" at bounding box center [438, 122] width 116 height 21
click at [393, 116] on div "Manager - Partial Access Can edit/manage assigned teams only" at bounding box center [438, 122] width 116 height 21
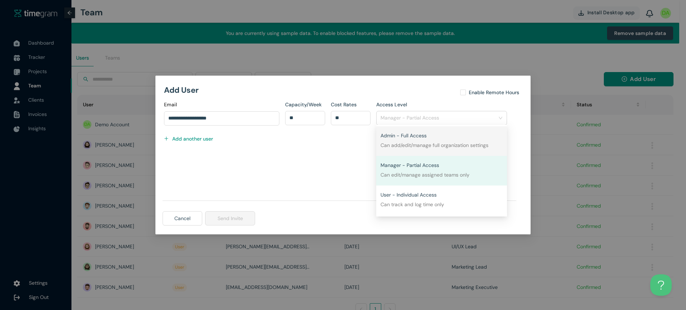
click at [119, 161] on div "**********" at bounding box center [343, 155] width 686 height 310
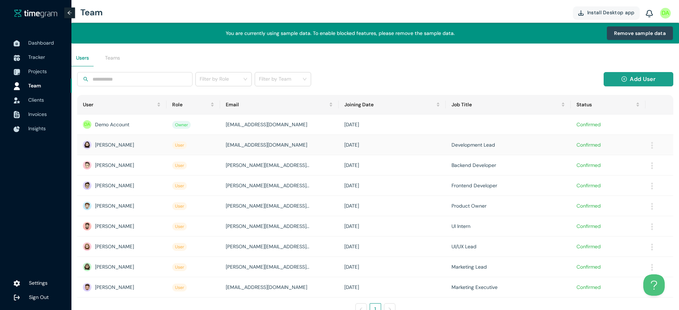
scroll to position [45, 0]
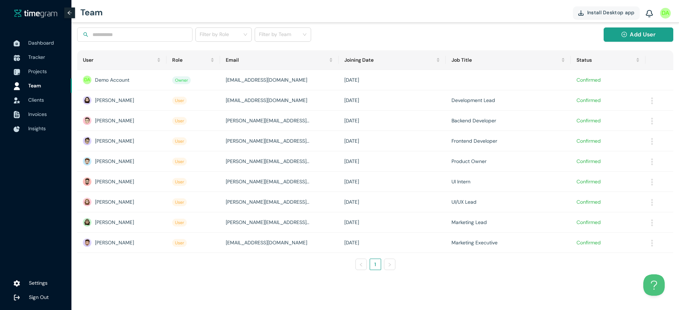
click at [652, 31] on span "Add User" at bounding box center [641, 34] width 25 height 9
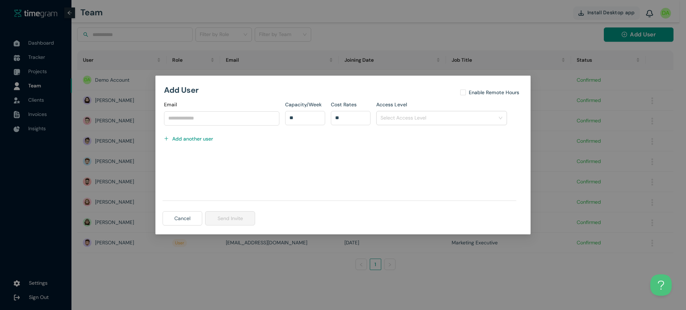
click at [497, 74] on div "Add User Enable Remote Hours Email Capacity/Week ** Cost Rates ** Access Level …" at bounding box center [343, 155] width 686 height 310
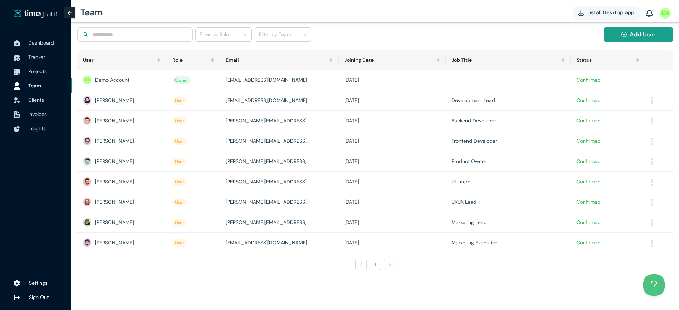
click at [644, 33] on span "Add User" at bounding box center [641, 34] width 25 height 9
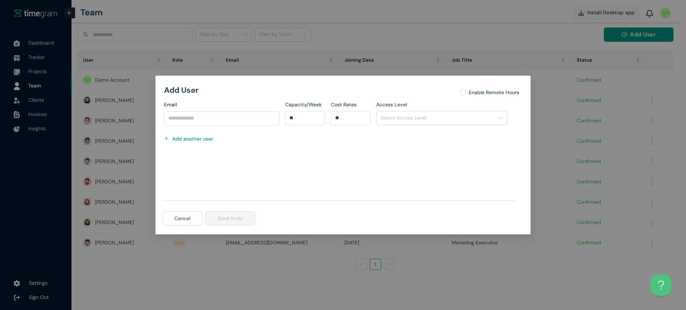
click at [192, 142] on h1 "Add another user" at bounding box center [192, 139] width 41 height 8
click at [210, 161] on h1 "Add another user" at bounding box center [192, 162] width 41 height 8
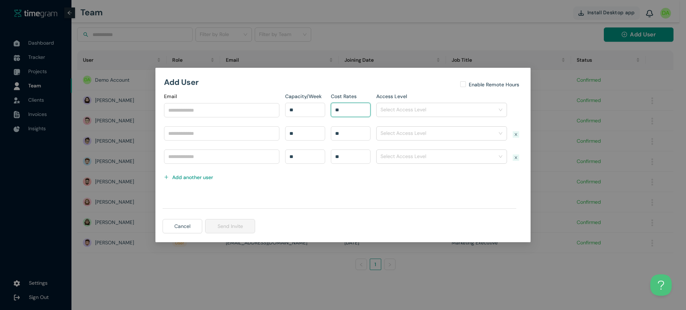
drag, startPoint x: 358, startPoint y: 112, endPoint x: 328, endPoint y: 106, distance: 31.0
click at [328, 106] on div "Cost Rates **" at bounding box center [350, 109] width 45 height 34
click at [267, 110] on input "Email" at bounding box center [221, 110] width 115 height 14
drag, startPoint x: 267, startPoint y: 110, endPoint x: 271, endPoint y: 111, distance: 4.0
click at [267, 110] on input "Email" at bounding box center [221, 110] width 115 height 14
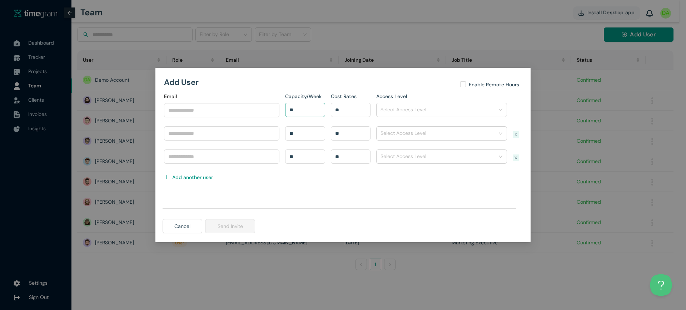
click at [305, 113] on input "**" at bounding box center [304, 110] width 39 height 11
click at [101, 137] on div "Add User Enable Remote Hours Email Input an email Capacity/Week ** Cost Rates *…" at bounding box center [343, 155] width 686 height 310
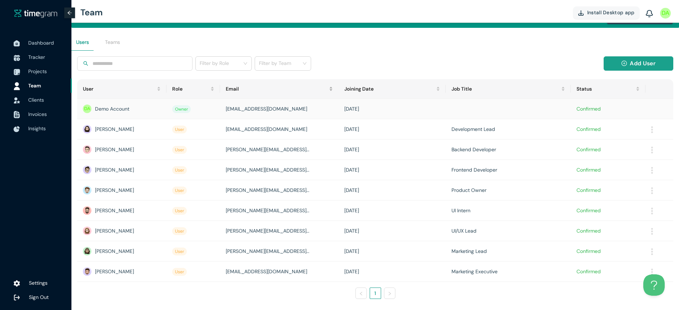
scroll to position [0, 0]
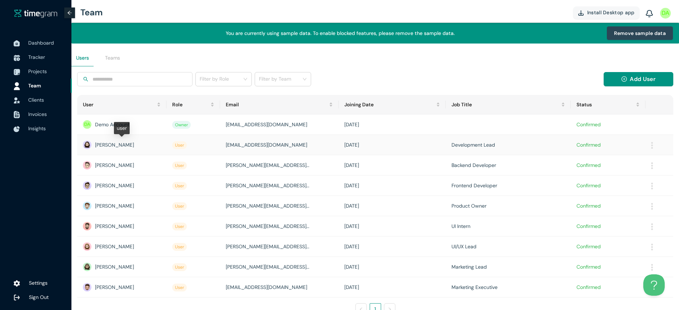
click at [111, 149] on div "[PERSON_NAME]" at bounding box center [122, 145] width 78 height 9
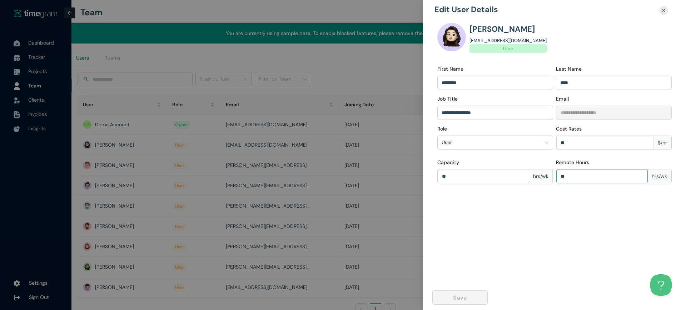
click at [578, 180] on input "**" at bounding box center [601, 176] width 91 height 11
click at [209, 163] on div at bounding box center [343, 155] width 686 height 310
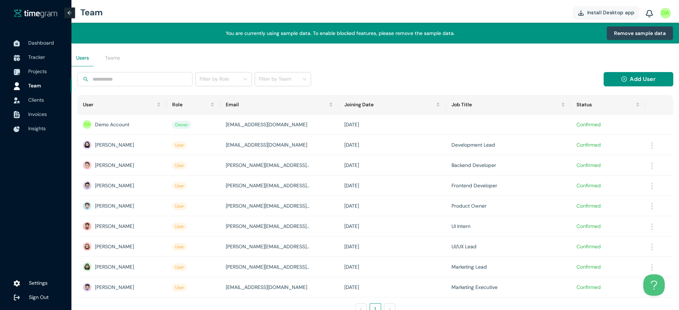
click at [228, 78] on input "search" at bounding box center [221, 79] width 43 height 11
click at [221, 116] on div "Manager" at bounding box center [223, 117] width 47 height 8
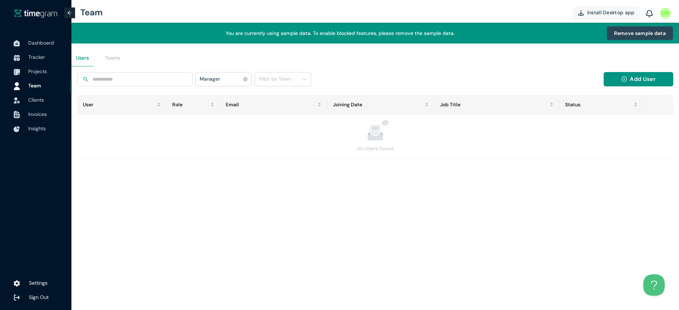
click at [224, 72] on div "manager Manager" at bounding box center [223, 79] width 56 height 14
click at [248, 78] on div "Manager" at bounding box center [224, 79] width 56 height 11
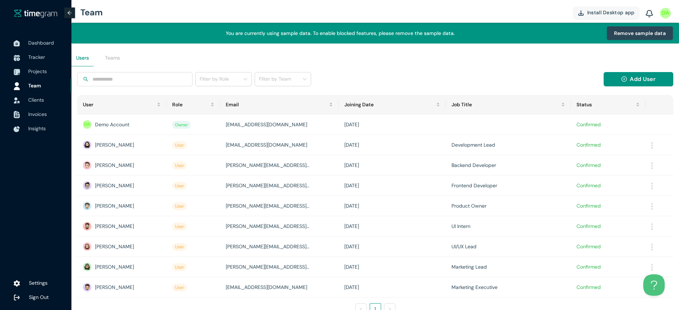
click at [110, 52] on div "Teams" at bounding box center [113, 57] width 24 height 17
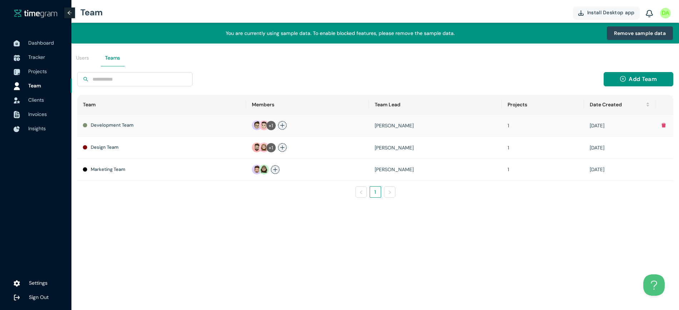
click at [282, 124] on icon "plus" at bounding box center [282, 125] width 5 height 5
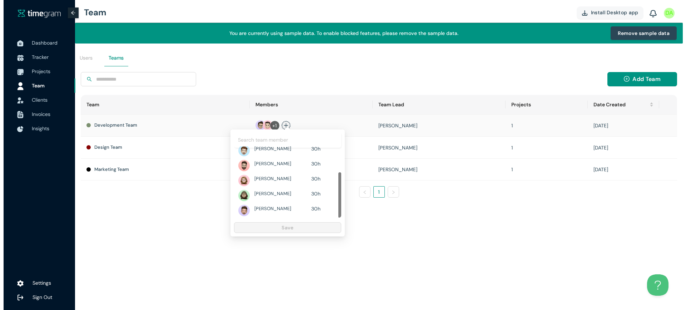
scroll to position [24, 0]
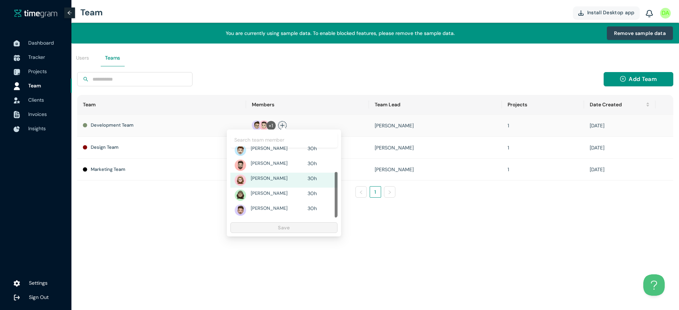
click at [278, 176] on div "[PERSON_NAME]" at bounding box center [279, 179] width 56 height 8
click at [280, 193] on div "[PERSON_NAME]" at bounding box center [279, 194] width 56 height 8
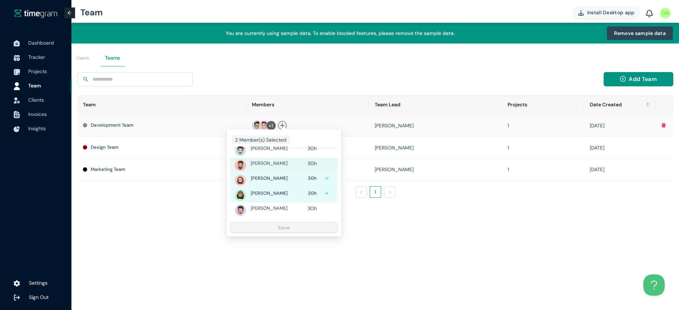
click at [329, 119] on td "+1" at bounding box center [307, 126] width 123 height 22
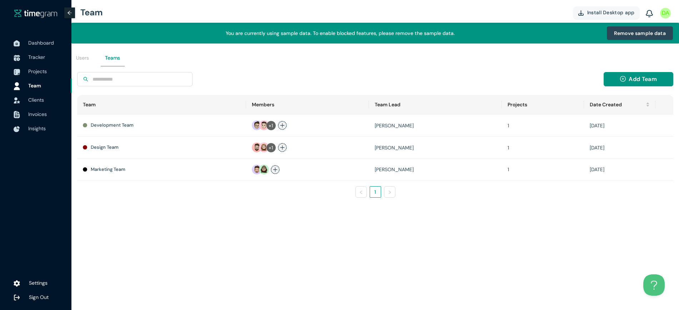
drag, startPoint x: 569, startPoint y: 84, endPoint x: 607, endPoint y: 86, distance: 38.3
click at [570, 83] on div "Add Team" at bounding box center [375, 83] width 602 height 23
click at [661, 77] on button "Add Team" at bounding box center [638, 79] width 70 height 14
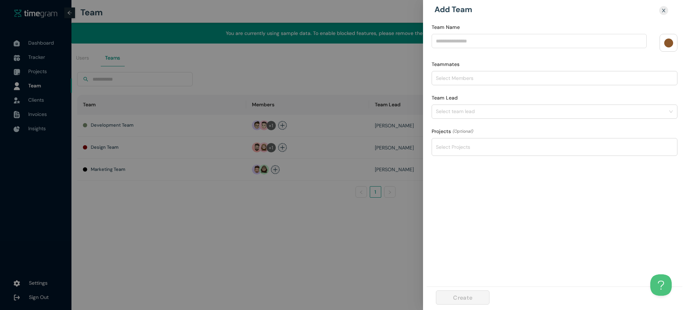
click at [462, 143] on div at bounding box center [550, 147] width 235 height 9
click at [356, 157] on div at bounding box center [343, 155] width 686 height 310
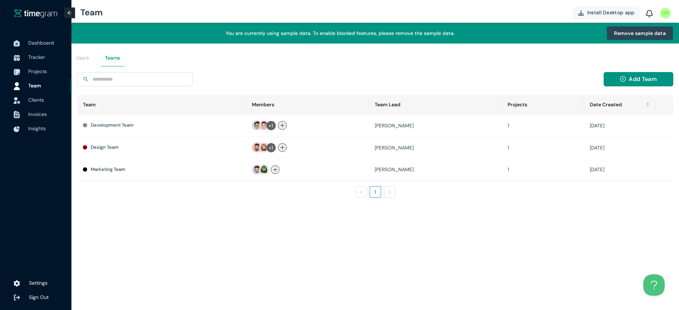
click at [38, 104] on span "Clients" at bounding box center [47, 100] width 38 height 14
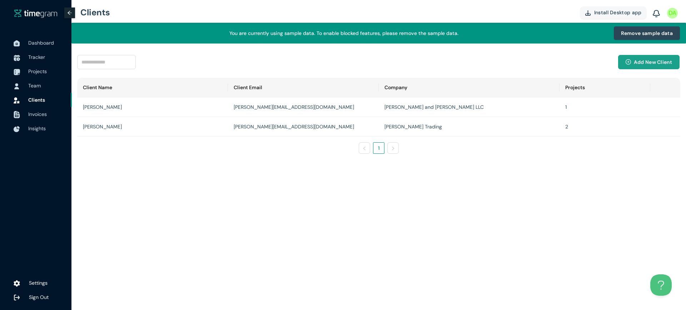
click at [648, 66] on button "Add New Client" at bounding box center [648, 62] width 61 height 14
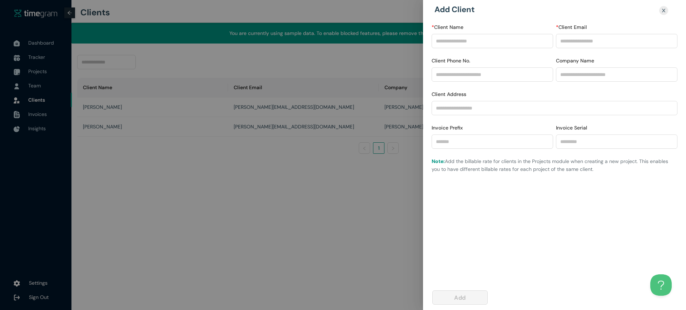
click at [374, 98] on div at bounding box center [343, 155] width 686 height 310
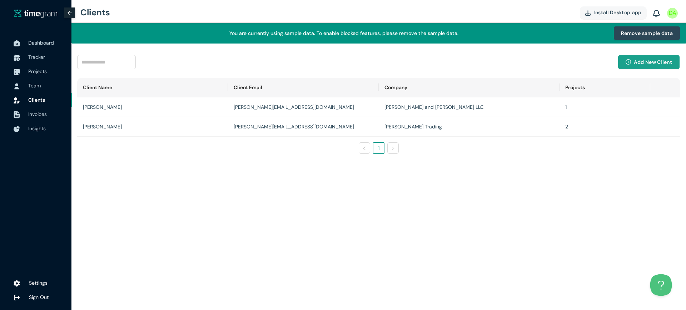
click at [644, 62] on span "Add New Client" at bounding box center [652, 62] width 38 height 8
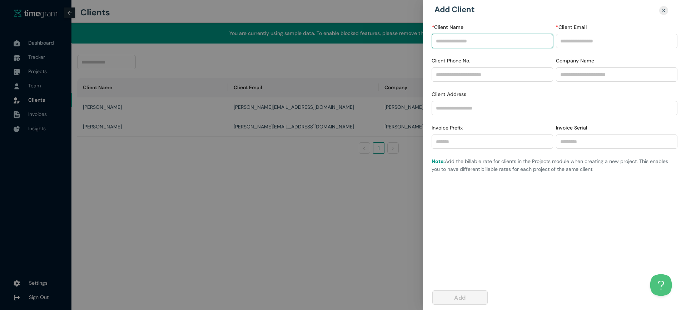
click at [512, 41] on input "* Client Name" at bounding box center [491, 41] width 121 height 14
click at [335, 108] on div at bounding box center [343, 155] width 686 height 310
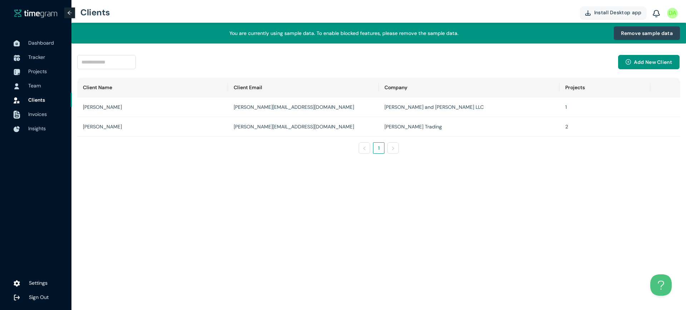
click at [8, 115] on div at bounding box center [17, 114] width 18 height 16
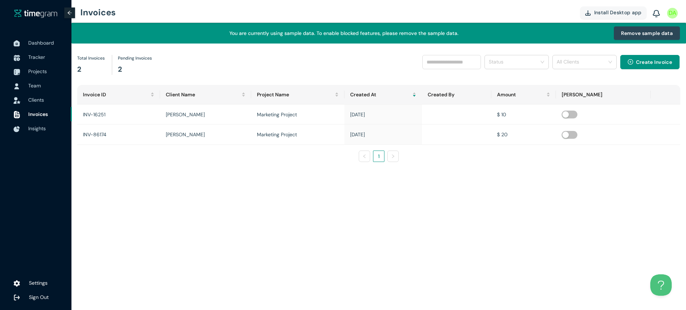
click at [42, 103] on span "Clients" at bounding box center [47, 100] width 38 height 14
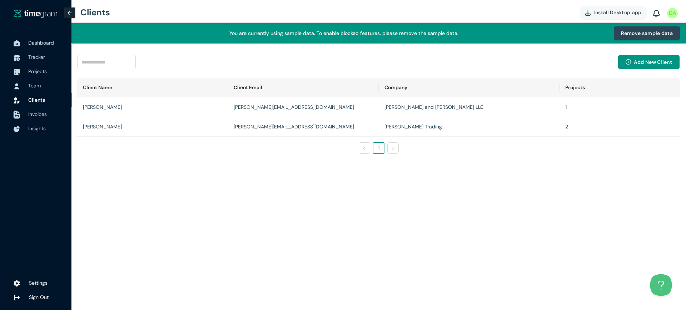
click at [27, 118] on li "Invoices" at bounding box center [36, 114] width 72 height 14
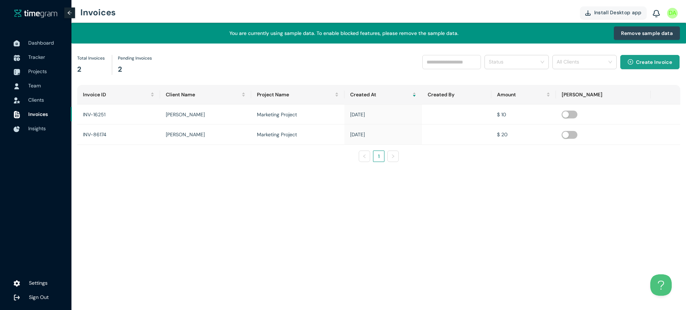
click at [658, 61] on span "Create Invoice" at bounding box center [654, 62] width 36 height 8
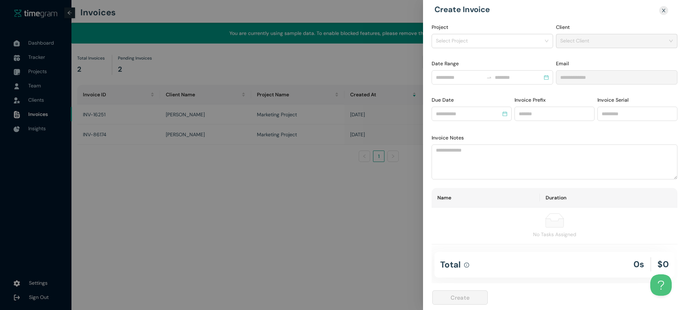
click at [507, 34] on div "Select Project" at bounding box center [491, 41] width 121 height 14
click at [504, 40] on input "Project" at bounding box center [490, 40] width 108 height 11
click at [487, 58] on div "Design Project" at bounding box center [492, 56] width 112 height 8
type input "**********"
type input "***"
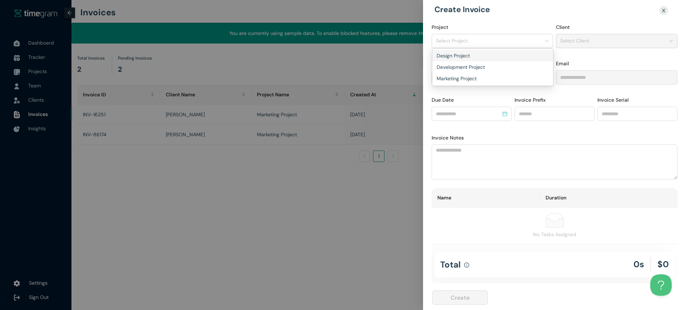
type input "*****"
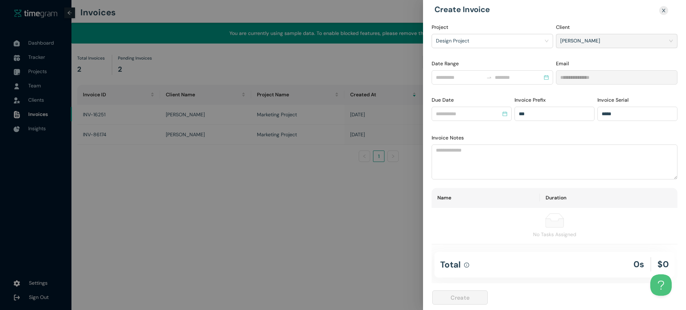
click at [450, 81] on input "Date Range" at bounding box center [459, 78] width 47 height 8
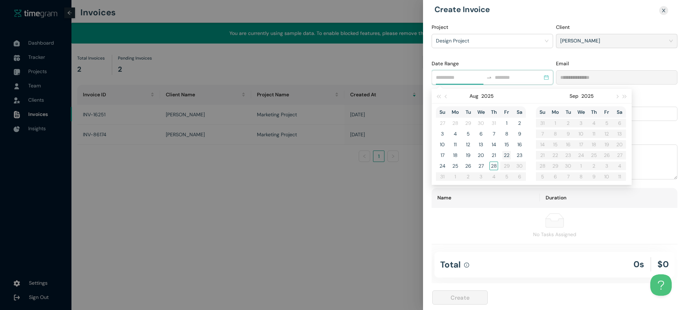
type input "**********"
click at [497, 155] on div "21" at bounding box center [493, 155] width 9 height 9
type input "**********"
click at [497, 163] on div "28" at bounding box center [493, 166] width 9 height 9
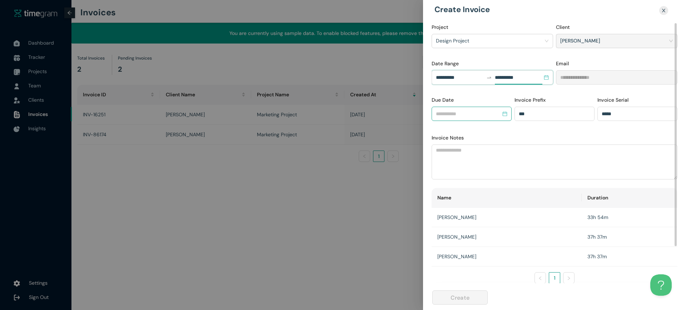
click at [465, 112] on input at bounding box center [468, 114] width 65 height 8
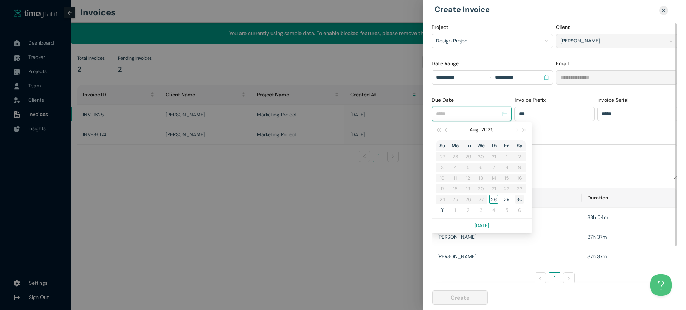
type input "******"
click at [522, 201] on div "30" at bounding box center [519, 199] width 9 height 9
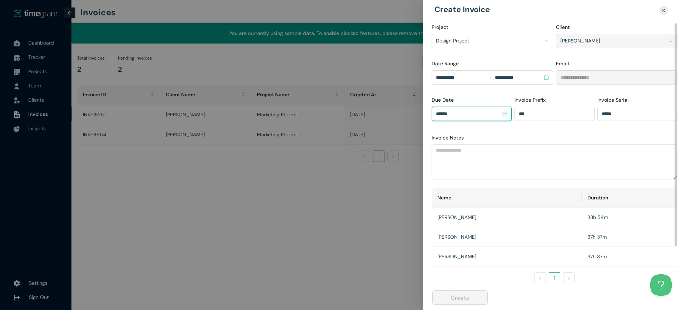
click at [536, 129] on div "Invoice Prefix ***" at bounding box center [554, 117] width 83 height 42
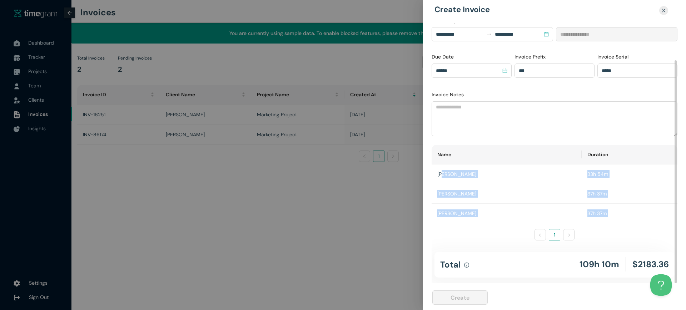
drag, startPoint x: 442, startPoint y: 175, endPoint x: 496, endPoint y: 225, distance: 73.3
click at [496, 225] on div "Name Duration [PERSON_NAME] 33h 54m [PERSON_NAME] 37h 37m [PERSON_NAME] 37h 37m…" at bounding box center [554, 193] width 246 height 96
click at [507, 216] on td "[PERSON_NAME]" at bounding box center [506, 214] width 150 height 20
drag, startPoint x: 597, startPoint y: 261, endPoint x: 610, endPoint y: 263, distance: 13.7
click at [610, 263] on div "Total 109h 10m $2183.36" at bounding box center [554, 265] width 240 height 26
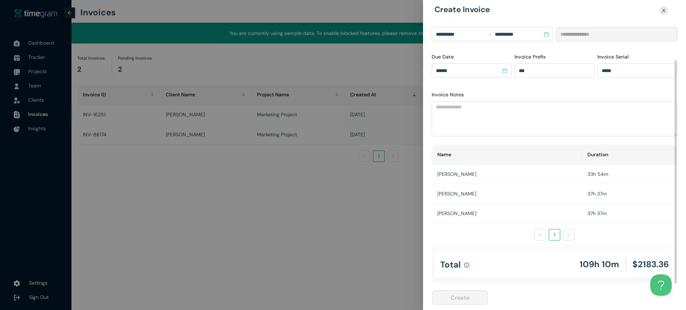
click at [643, 265] on h1 "$2183.36" at bounding box center [650, 265] width 36 height 14
click at [337, 213] on div at bounding box center [343, 155] width 686 height 310
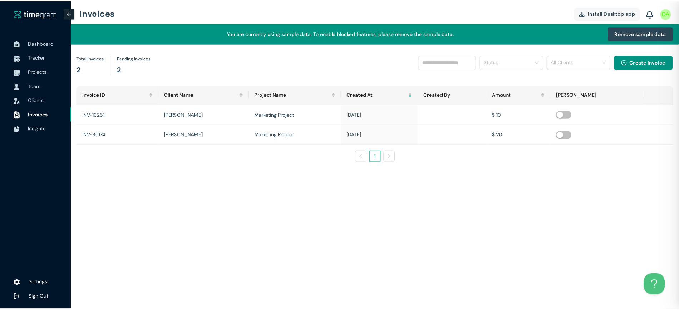
scroll to position [0, 0]
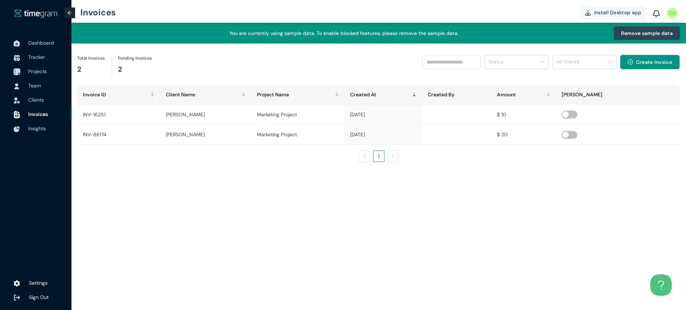
click at [28, 71] on span "Projects" at bounding box center [37, 71] width 19 height 6
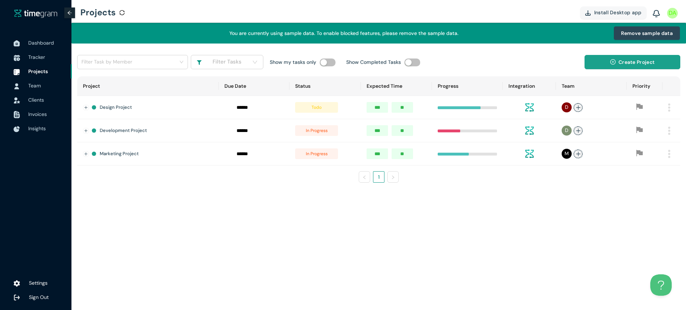
click at [657, 64] on button "Create Project" at bounding box center [632, 62] width 96 height 14
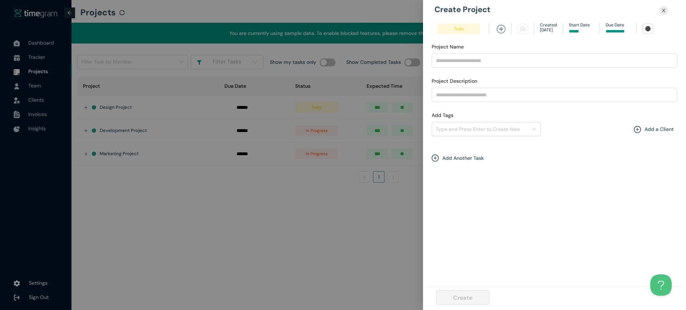
click at [639, 127] on icon "plus-circle" at bounding box center [636, 129] width 7 height 7
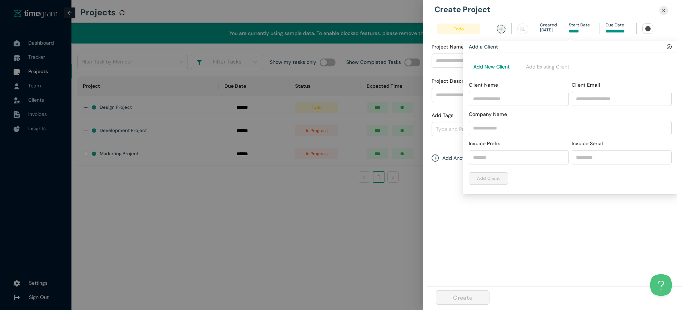
click at [533, 62] on div "Add Existing Client" at bounding box center [547, 66] width 52 height 17
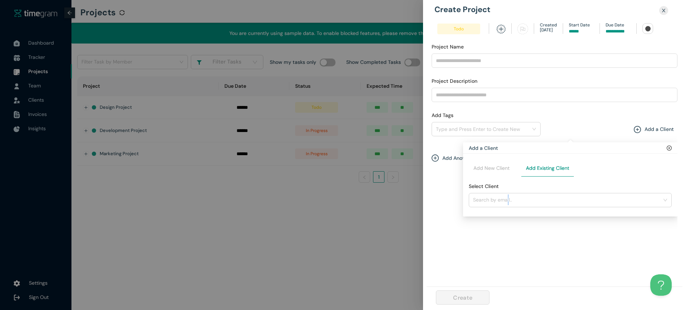
click at [508, 209] on div "Add New Client Add Existing Client Select Client Search by email.." at bounding box center [570, 185] width 214 height 63
click at [511, 204] on input "Select Client" at bounding box center [567, 200] width 189 height 11
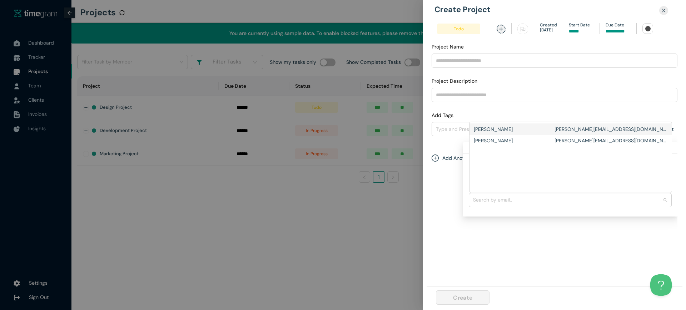
click at [521, 204] on input "Select Client" at bounding box center [567, 200] width 189 height 11
click at [500, 130] on div "[PERSON_NAME]" at bounding box center [513, 129] width 81 height 8
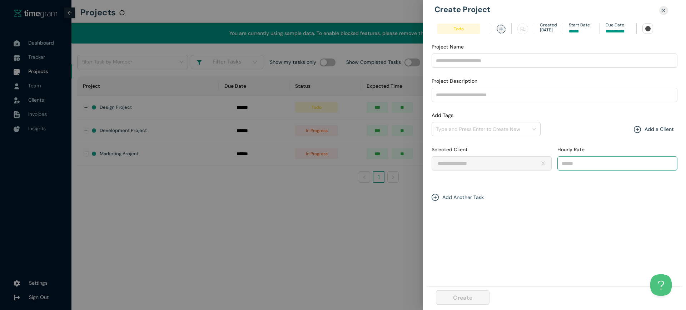
click at [582, 166] on input "Hourly Rate" at bounding box center [616, 163] width 119 height 11
click at [103, 116] on div at bounding box center [343, 155] width 686 height 310
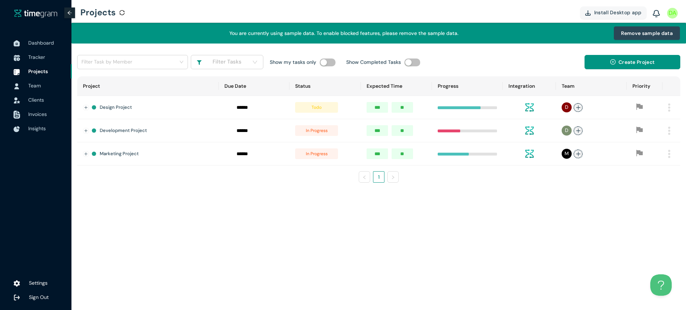
click at [51, 113] on span "Invoices" at bounding box center [47, 114] width 38 height 14
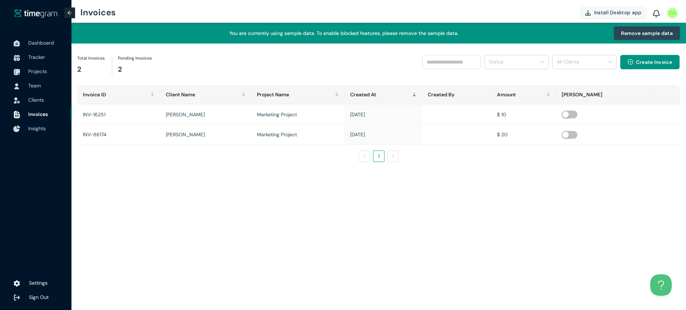
click at [38, 127] on span "Insights" at bounding box center [36, 128] width 17 height 6
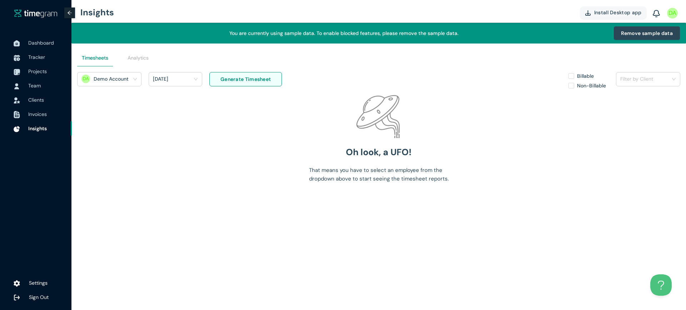
click at [137, 75] on div "Demo Account" at bounding box center [109, 79] width 64 height 11
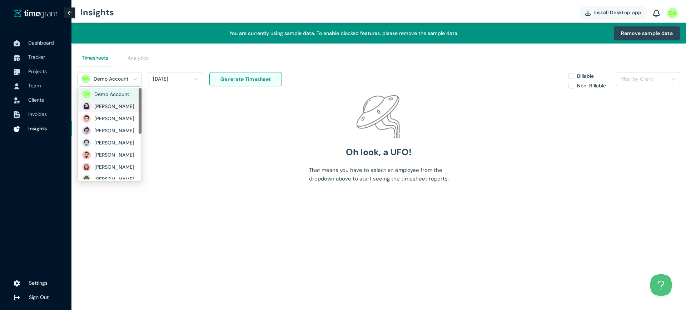
click at [121, 110] on h1 "[PERSON_NAME]" at bounding box center [119, 106] width 50 height 8
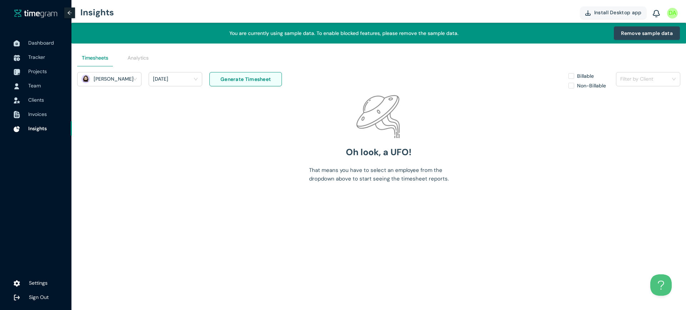
click at [262, 75] on button "Generate Timesheet" at bounding box center [245, 79] width 72 height 14
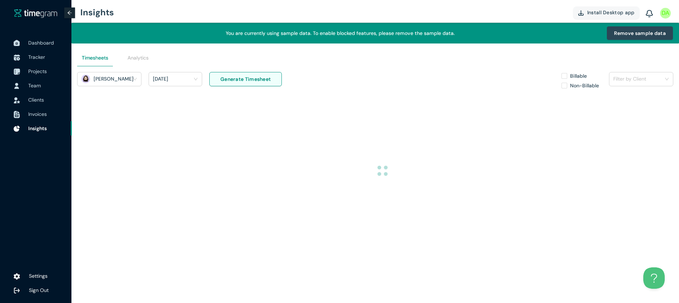
click at [152, 85] on div "[DATE]" at bounding box center [175, 79] width 53 height 11
click at [171, 109] on h1 "Last 7 days" at bounding box center [167, 105] width 27 height 8
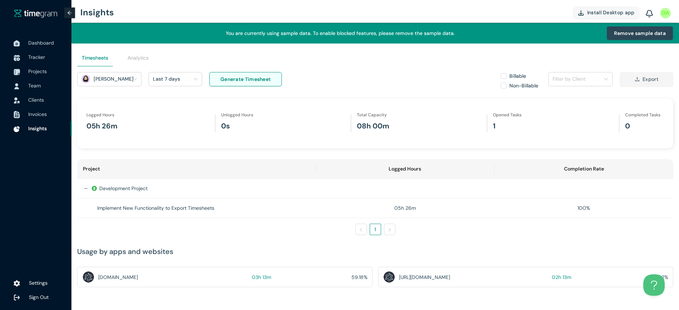
click at [163, 106] on div "Logged Hours 05h 26m Unlogged Hours 0s Total Capacity 08h 00m Opened Tasks 1 Co…" at bounding box center [375, 124] width 596 height 50
click at [191, 214] on td "Implement New Functionality to Export Timesheets" at bounding box center [196, 209] width 239 height 20
click at [192, 209] on div "Implement New Functionality to Export Timesheets" at bounding box center [196, 208] width 227 height 8
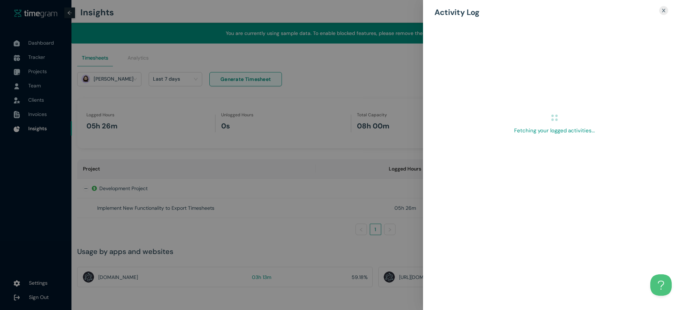
click at [192, 209] on div at bounding box center [343, 155] width 686 height 310
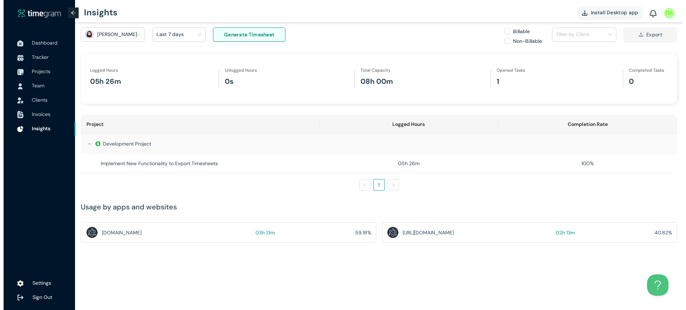
scroll to position [86, 0]
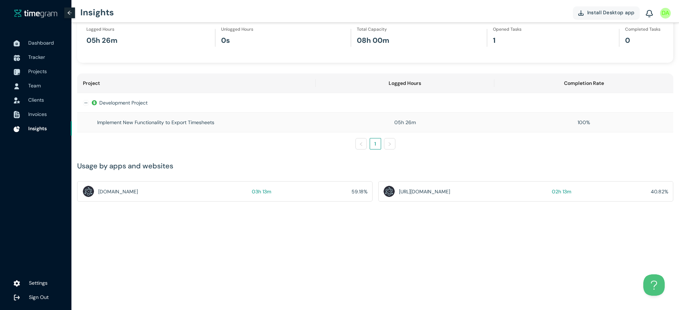
click at [145, 123] on div "Implement New Functionality to Export Timesheets" at bounding box center [196, 123] width 227 height 8
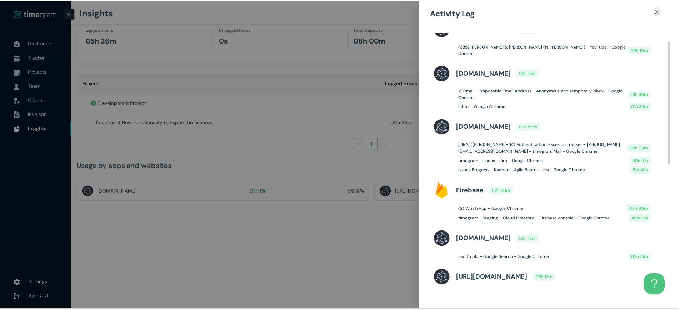
scroll to position [0, 0]
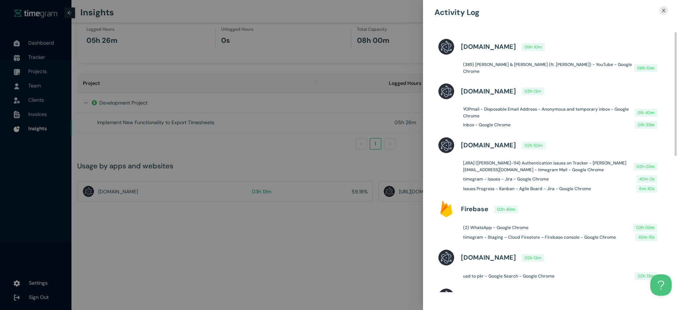
click at [313, 160] on div at bounding box center [343, 155] width 686 height 310
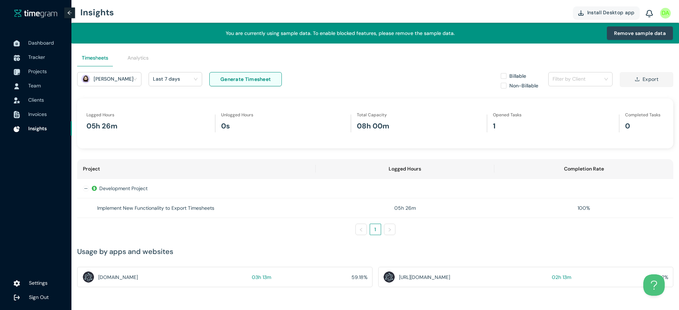
click at [651, 71] on div "Timesheets Analytics" at bounding box center [375, 58] width 596 height 29
click at [648, 74] on button "Export" at bounding box center [646, 79] width 54 height 14
click at [471, 126] on div "Logged Hours 05h 26m Unlogged Hours 0s Total Capacity 08h 00m Opened Tasks 1 Co…" at bounding box center [375, 124] width 596 height 50
drag, startPoint x: 384, startPoint y: 132, endPoint x: 354, endPoint y: 130, distance: 30.1
click at [354, 130] on div "Total Capacity 08h 00m" at bounding box center [373, 124] width 44 height 18
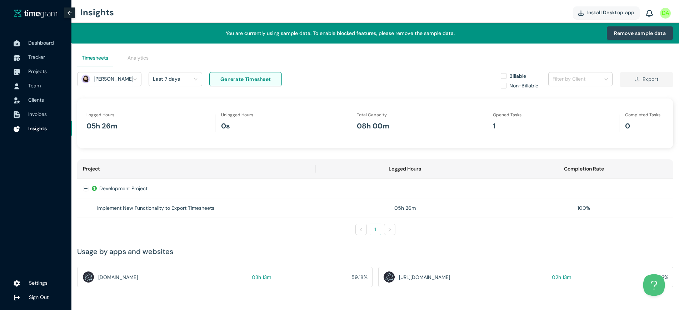
click at [123, 130] on div "Logged Hours 05h 26m Unlogged Hours 0s Total Capacity 08h 00m Opened Tasks 1 Co…" at bounding box center [375, 124] width 596 height 50
click at [270, 132] on div "Logged Hours 05h 26m Unlogged Hours 0s Total Capacity 08h 00m Opened Tasks 1 Co…" at bounding box center [375, 124] width 596 height 50
click at [133, 57] on div "Analytics" at bounding box center [137, 58] width 21 height 8
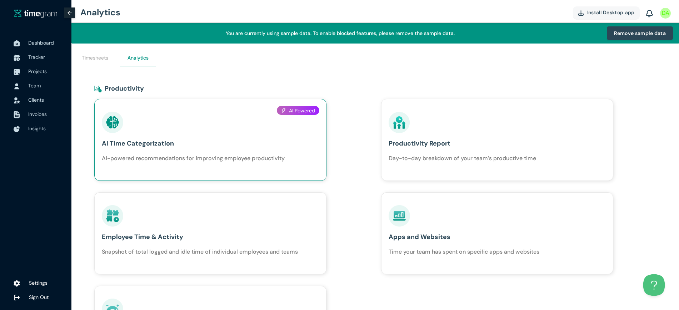
click at [197, 125] on div "AI Time Categorization AI-powered recommendations for improving employee produc…" at bounding box center [193, 137] width 183 height 51
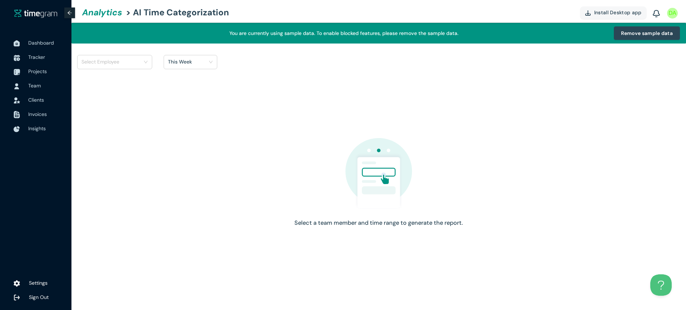
click at [117, 53] on div "Select Employee This Week Select a team member and time range to generate the r…" at bounding box center [378, 143] width 614 height 199
click at [125, 62] on input "search" at bounding box center [111, 61] width 61 height 11
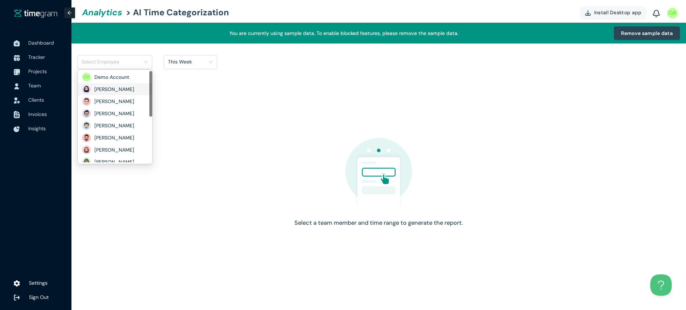
click at [123, 93] on h1 "[PERSON_NAME]" at bounding box center [119, 89] width 50 height 8
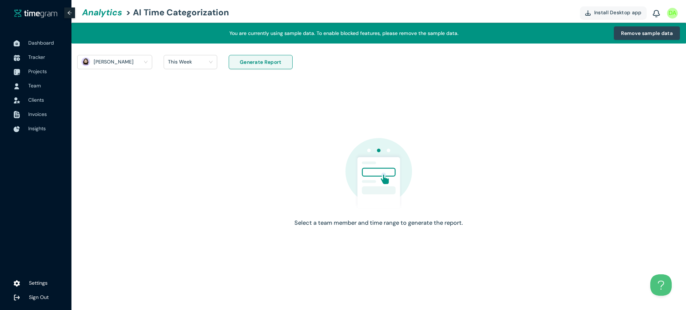
click at [188, 65] on h1 "This Week" at bounding box center [180, 61] width 24 height 11
click at [190, 93] on div "This Week" at bounding box center [190, 87] width 53 height 11
click at [202, 58] on div "This Week" at bounding box center [187, 61] width 39 height 11
click at [259, 55] on button "Generate Report" at bounding box center [261, 62] width 64 height 14
click at [260, 61] on span "Generate Report" at bounding box center [261, 62] width 42 height 8
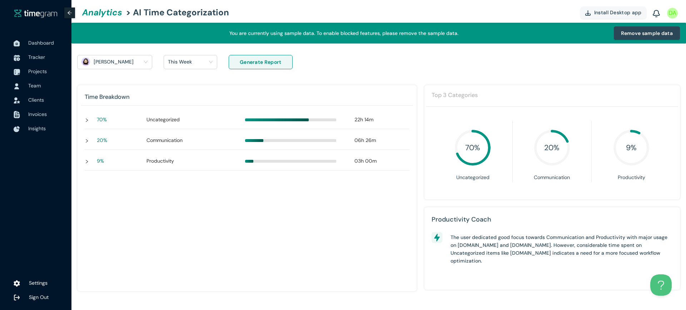
click at [590, 100] on div "Top 3 Categories" at bounding box center [552, 97] width 252 height 20
click at [89, 121] on div at bounding box center [89, 120] width 9 height 8
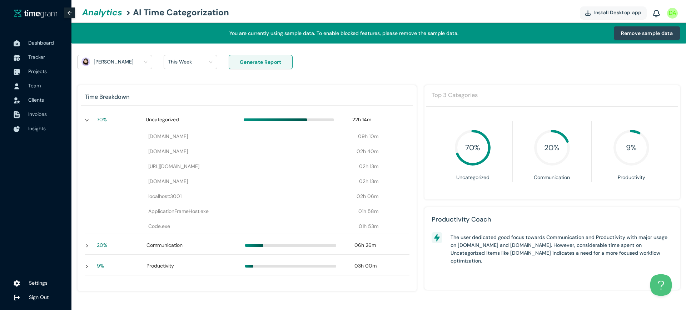
click at [80, 248] on div "Time Breakdown 70 % Uncategorized 22h 14m [DOMAIN_NAME] 09h 10m [DOMAIN_NAME] 0…" at bounding box center [247, 188] width 340 height 207
click at [84, 248] on div "70 % Uncategorized 22h 14m [DOMAIN_NAME] 09h 10m [DOMAIN_NAME] 02h 40m [URL][DO…" at bounding box center [247, 198] width 332 height 179
click at [86, 247] on icon "right" at bounding box center [87, 246] width 2 height 4
click at [85, 280] on icon "right" at bounding box center [87, 282] width 4 height 4
drag, startPoint x: 473, startPoint y: 241, endPoint x: 665, endPoint y: 257, distance: 192.4
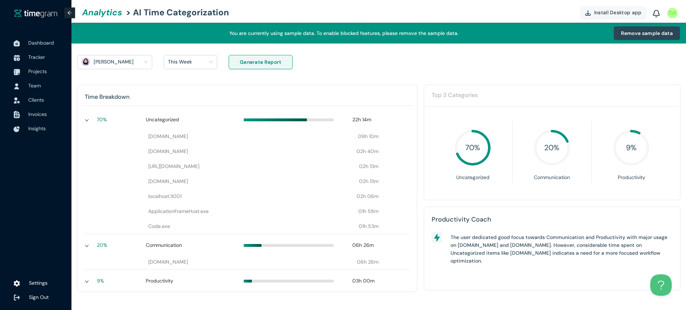
click at [641, 254] on h1 "The user dedicated good focus towards Communication and Productivity with major…" at bounding box center [561, 249] width 222 height 31
drag, startPoint x: 669, startPoint y: 257, endPoint x: 560, endPoint y: 245, distance: 110.6
click at [560, 245] on div "The user dedicated good focus towards Communication and Productivity with major…" at bounding box center [561, 247] width 222 height 39
click at [124, 67] on h1 "[PERSON_NAME]" at bounding box center [119, 61] width 50 height 11
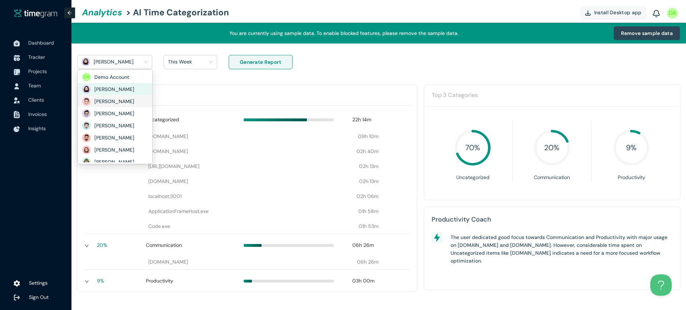
click at [298, 50] on div "[PERSON_NAME] This Week Generate Report Time Breakdown 70 % Uncategorized 22h 1…" at bounding box center [378, 173] width 614 height 259
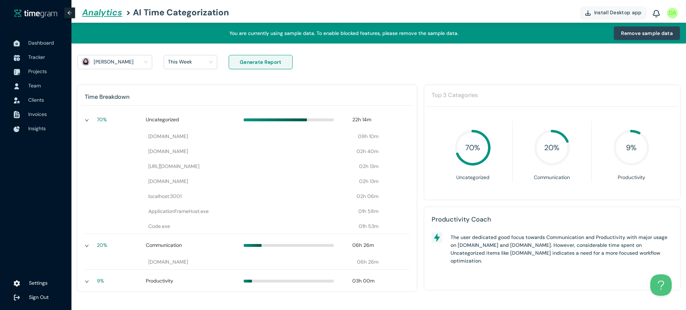
click at [85, 17] on link "Analytics" at bounding box center [101, 12] width 44 height 21
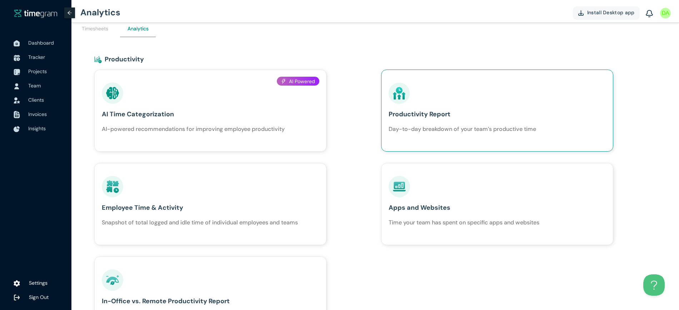
scroll to position [45, 0]
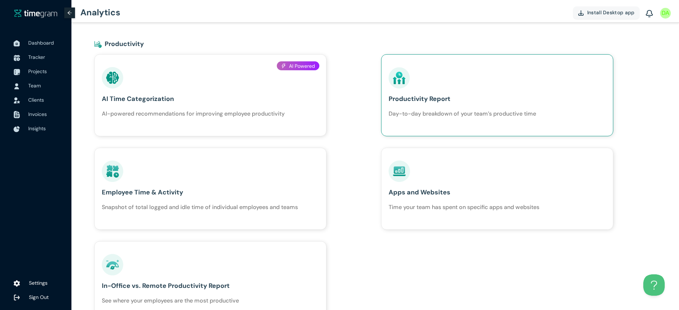
click at [415, 107] on div "Productivity Report Day-to-day breakdown of your team’s productive time" at bounding box center [461, 92] width 147 height 51
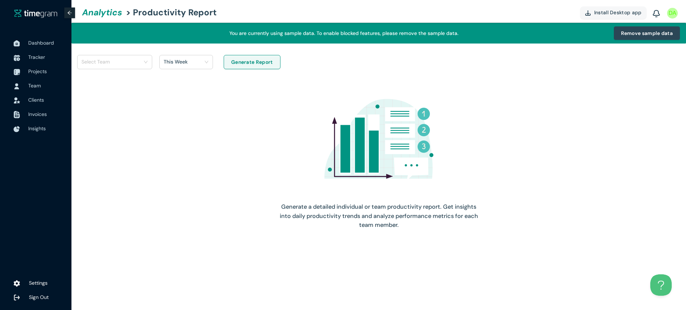
click at [119, 66] on input "search" at bounding box center [111, 61] width 61 height 11
click at [123, 81] on div "Development Team" at bounding box center [115, 76] width 74 height 11
click at [192, 65] on div at bounding box center [193, 62] width 64 height 9
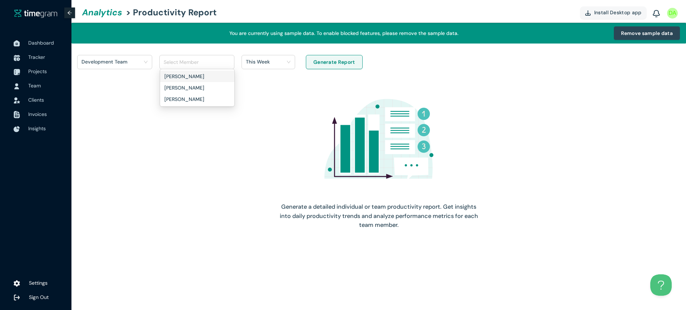
click at [275, 49] on div "Development Team Select Member This Week Generate Report Generate a detailed in…" at bounding box center [378, 144] width 614 height 201
click at [273, 57] on div "This Week" at bounding box center [265, 61] width 39 height 11
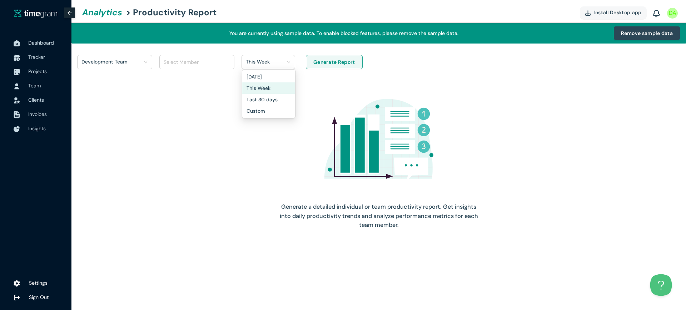
click at [341, 62] on span "Generate Report" at bounding box center [334, 62] width 42 height 8
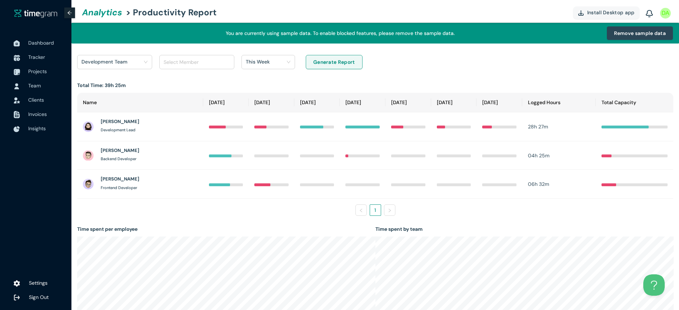
click at [219, 62] on div at bounding box center [193, 62] width 64 height 9
click at [286, 94] on th "[DATE]" at bounding box center [272, 103] width 46 height 20
click at [113, 65] on h1 "Development Team" at bounding box center [106, 61] width 50 height 11
click at [111, 114] on h1 "All Teams" at bounding box center [107, 111] width 50 height 8
click at [355, 60] on button "Generate Report" at bounding box center [334, 62] width 57 height 14
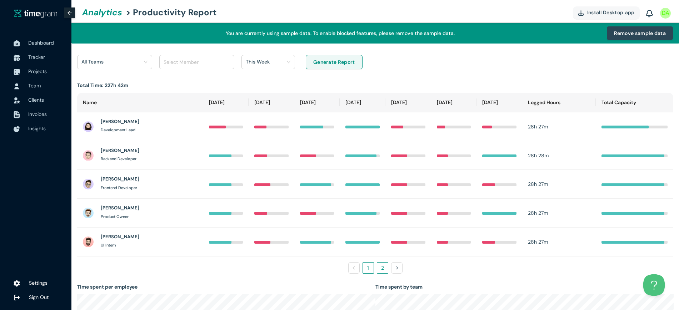
click at [385, 263] on link "2" at bounding box center [382, 268] width 11 height 11
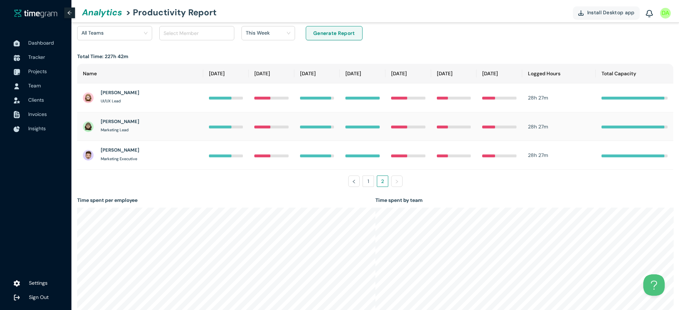
scroll to position [45, 0]
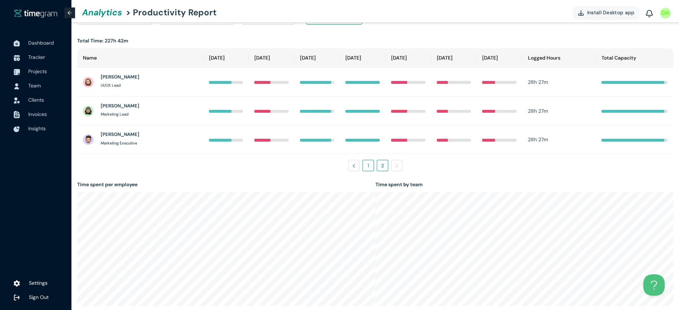
click at [365, 167] on link "1" at bounding box center [368, 165] width 11 height 11
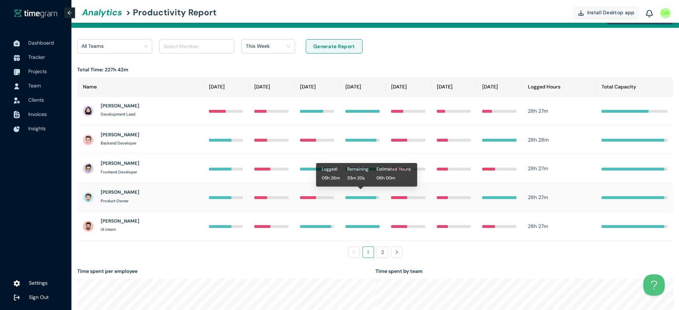
scroll to position [0, 0]
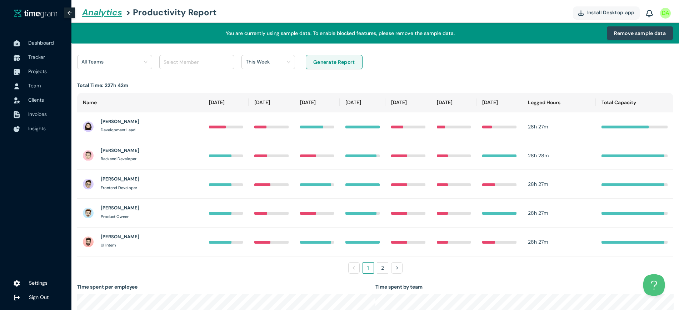
click at [100, 6] on link "Analytics" at bounding box center [101, 12] width 44 height 21
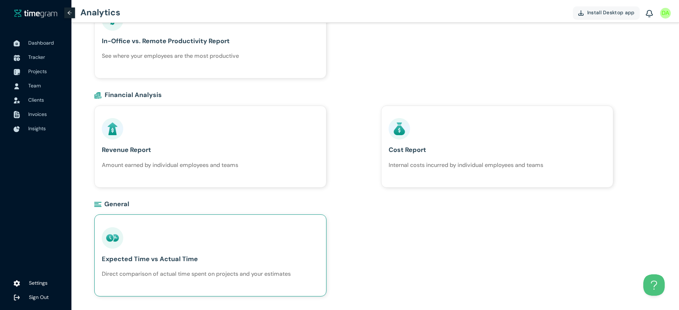
scroll to position [302, 0]
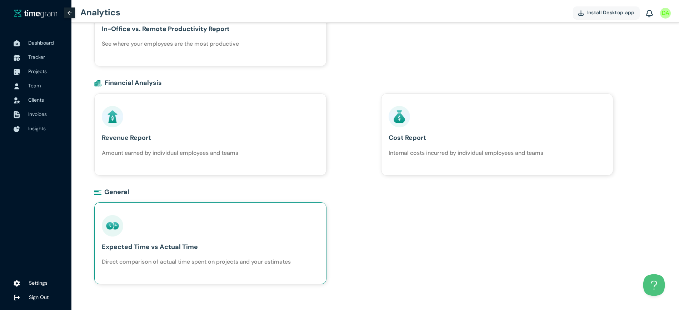
click at [235, 257] on h1 "Direct comparison of actual time spent on projects and your estimates" at bounding box center [196, 261] width 189 height 9
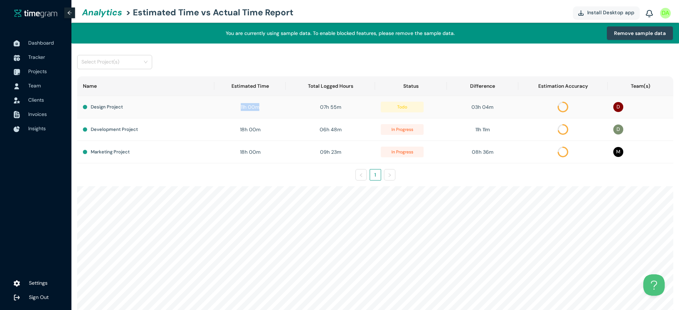
drag, startPoint x: 258, startPoint y: 109, endPoint x: 239, endPoint y: 109, distance: 18.9
click at [239, 109] on div "11h 00m" at bounding box center [250, 107] width 60 height 8
drag, startPoint x: 318, startPoint y: 110, endPoint x: 342, endPoint y: 110, distance: 24.3
click at [342, 110] on div "07h 55m" at bounding box center [330, 107] width 78 height 8
click at [113, 110] on h1 "Design Project" at bounding box center [107, 107] width 32 height 7
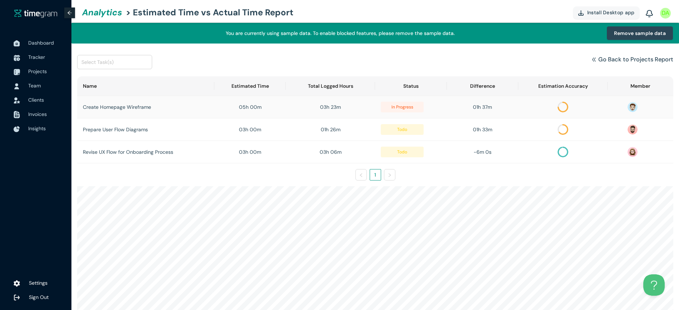
click at [323, 113] on td "03h 23m" at bounding box center [330, 107] width 89 height 22
drag, startPoint x: 323, startPoint y: 113, endPoint x: 347, endPoint y: 109, distance: 24.6
click at [347, 109] on td "03h 23m" at bounding box center [330, 107] width 89 height 22
click at [347, 109] on div "03h 23m" at bounding box center [330, 107] width 78 height 8
drag, startPoint x: 516, startPoint y: 116, endPoint x: 471, endPoint y: 112, distance: 45.1
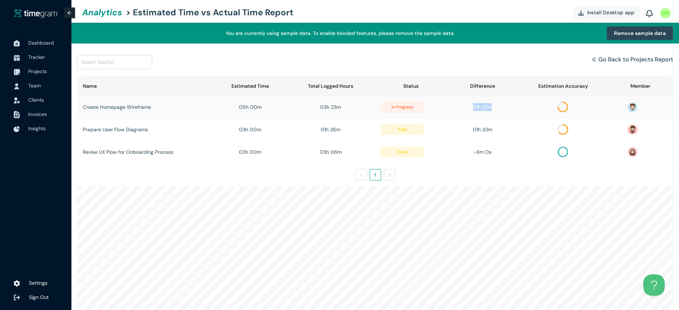
click at [471, 112] on td "01h 37m" at bounding box center [482, 107] width 71 height 22
click at [561, 111] on circle at bounding box center [562, 106] width 9 height 9
click at [649, 55] on h1 "Go Back to Projects Report" at bounding box center [635, 59] width 75 height 9
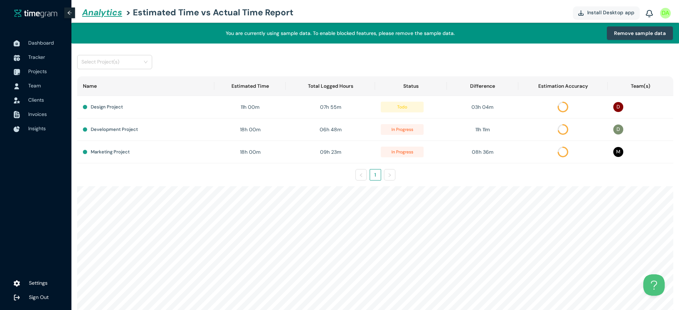
click at [114, 14] on link "Analytics" at bounding box center [101, 12] width 44 height 21
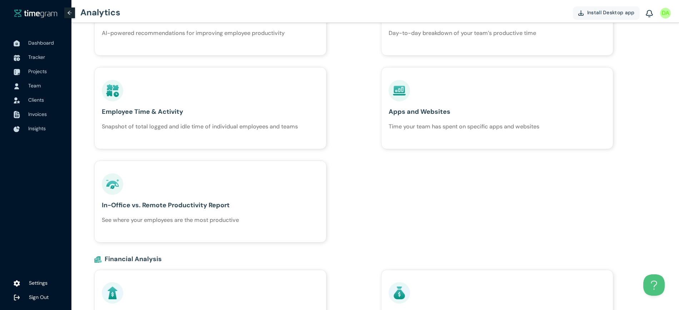
scroll to position [179, 0]
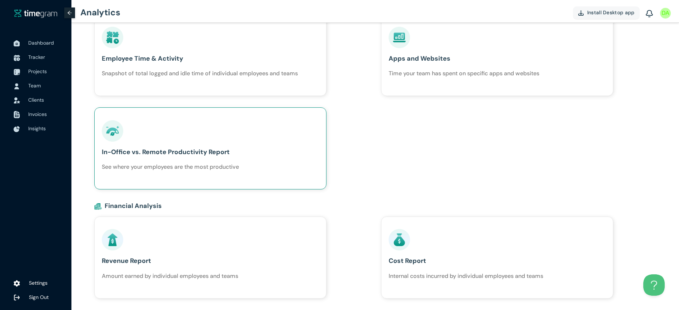
click at [180, 159] on div "In-Office vs. Remote Productivity Report See where your employees are the most …" at bounding box center [170, 145] width 137 height 51
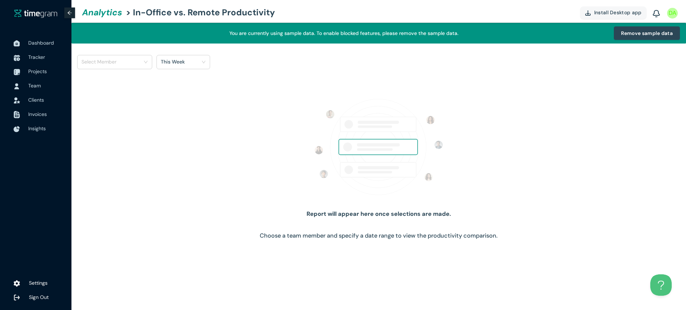
click at [120, 56] on input "search" at bounding box center [111, 61] width 61 height 11
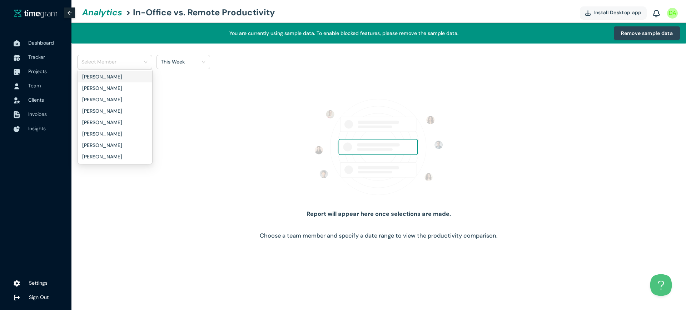
click at [116, 65] on input "search" at bounding box center [111, 61] width 61 height 11
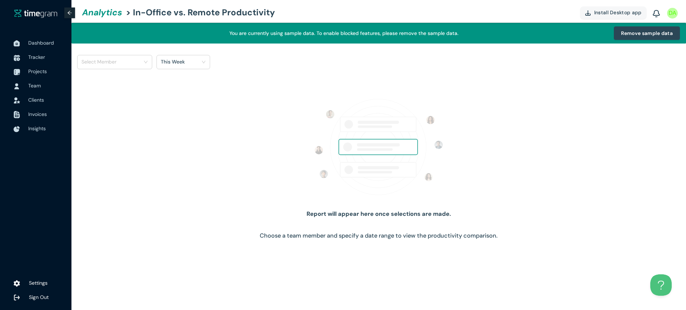
click at [116, 65] on input "search" at bounding box center [111, 61] width 61 height 11
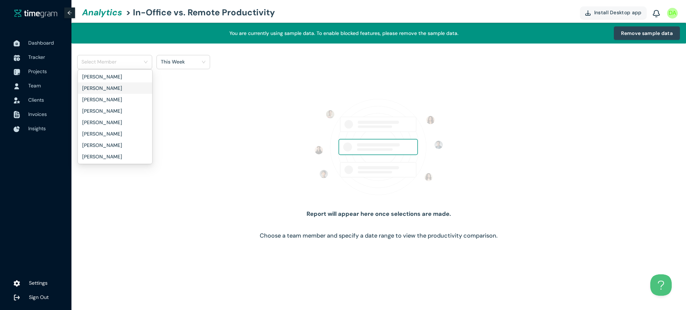
click at [118, 88] on h1 "[PERSON_NAME]" at bounding box center [107, 88] width 50 height 8
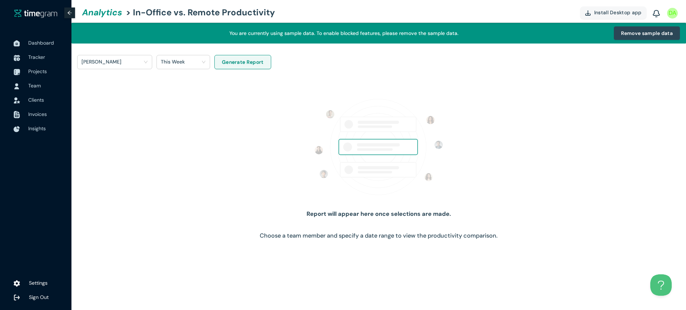
click at [172, 67] on span "This Week" at bounding box center [183, 61] width 45 height 11
click at [231, 60] on span "Generate Report" at bounding box center [243, 62] width 42 height 8
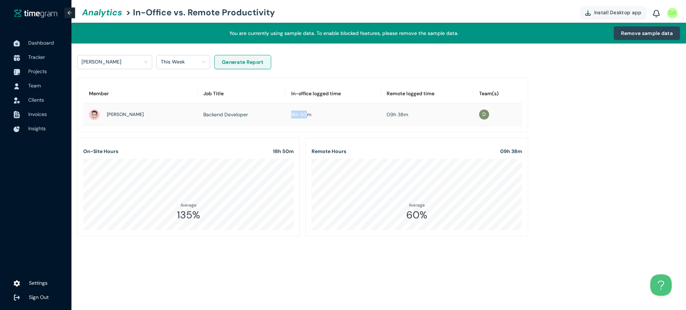
drag, startPoint x: 283, startPoint y: 117, endPoint x: 300, endPoint y: 117, distance: 16.8
click at [300, 117] on td "18h 50m" at bounding box center [332, 115] width 95 height 22
click at [317, 117] on div "18h 50m" at bounding box center [333, 115] width 84 height 8
drag, startPoint x: 308, startPoint y: 117, endPoint x: 284, endPoint y: 117, distance: 24.6
click at [285, 117] on td "18h 50m" at bounding box center [332, 115] width 95 height 22
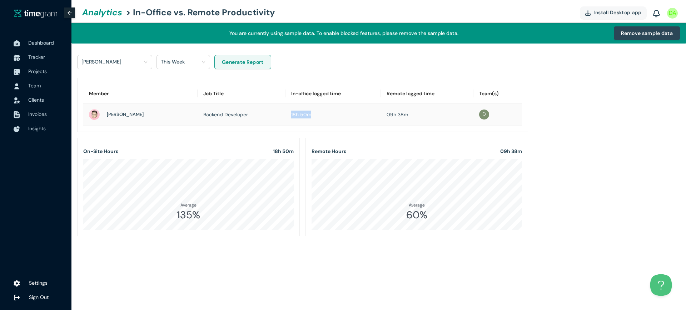
click at [309, 117] on div "18h 50m" at bounding box center [333, 115] width 84 height 8
drag, startPoint x: 372, startPoint y: 115, endPoint x: 425, endPoint y: 111, distance: 53.4
click at [425, 111] on tr "[PERSON_NAME] Backend Developer 18h 50m 09h 38m D" at bounding box center [302, 115] width 438 height 22
click at [482, 115] on span "D" at bounding box center [483, 114] width 5 height 17
click at [118, 14] on link "Analytics" at bounding box center [101, 12] width 44 height 21
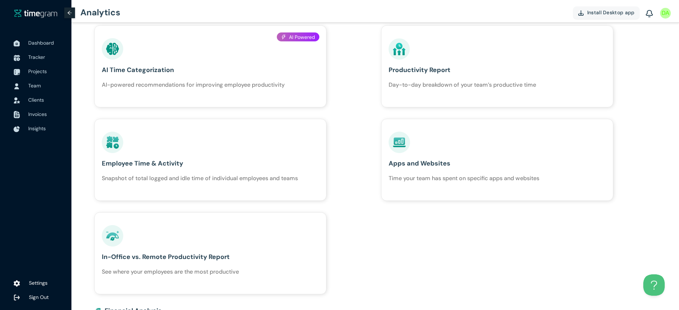
scroll to position [134, 0]
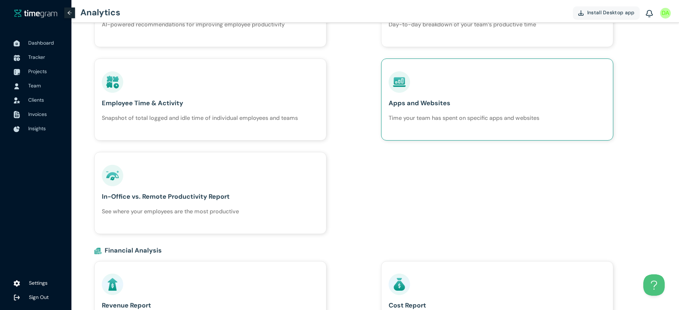
click at [450, 99] on h1 "Apps and Websites" at bounding box center [463, 103] width 151 height 10
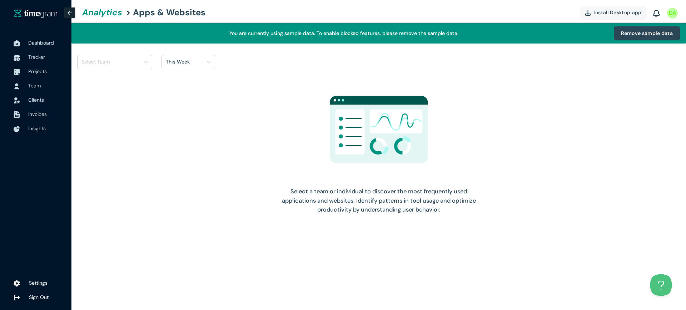
click at [113, 63] on input "search" at bounding box center [111, 61] width 61 height 11
click at [119, 81] on div "Development Team" at bounding box center [115, 76] width 74 height 11
click at [276, 64] on span "Generate Report" at bounding box center [272, 62] width 42 height 8
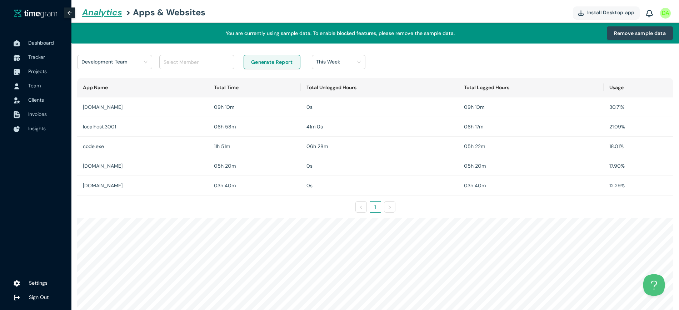
click at [111, 8] on link "Analytics" at bounding box center [101, 12] width 44 height 21
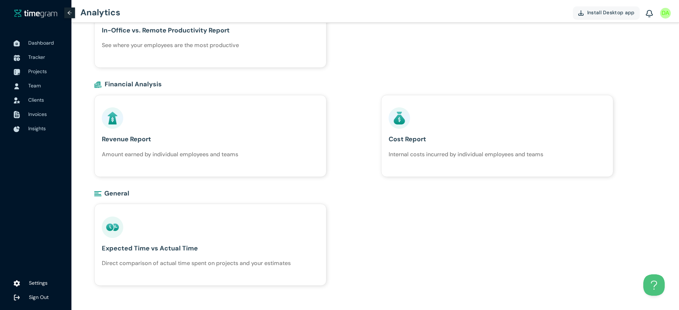
scroll to position [302, 0]
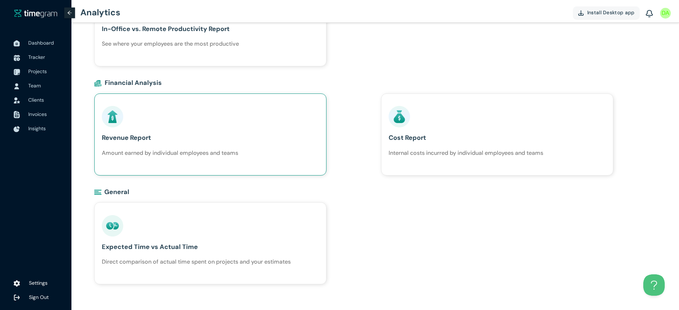
click at [227, 128] on div "Revenue Report Amount earned by individual employees and teams" at bounding box center [170, 131] width 136 height 51
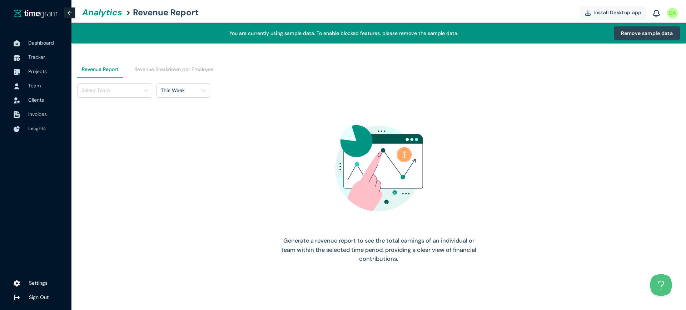
click at [124, 92] on input "search" at bounding box center [111, 90] width 61 height 11
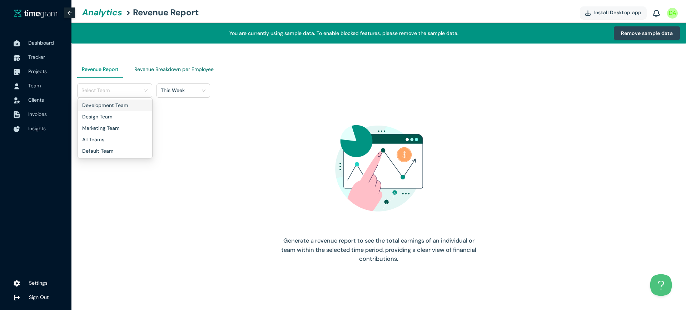
click at [172, 65] on Employee "Revenue Breakdown per Employee" at bounding box center [173, 69] width 79 height 8
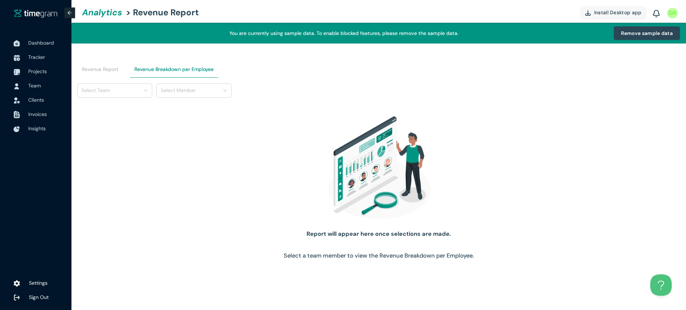
click at [140, 91] on input "search" at bounding box center [111, 90] width 61 height 11
click at [126, 107] on h1 "Development Team" at bounding box center [105, 105] width 46 height 8
click at [225, 100] on div "Development Team Select Member Report will appear here once selections are made…" at bounding box center [378, 174] width 603 height 180
click at [224, 94] on div "Select Member" at bounding box center [194, 90] width 74 height 11
click at [201, 117] on div "[PERSON_NAME]" at bounding box center [194, 117] width 66 height 8
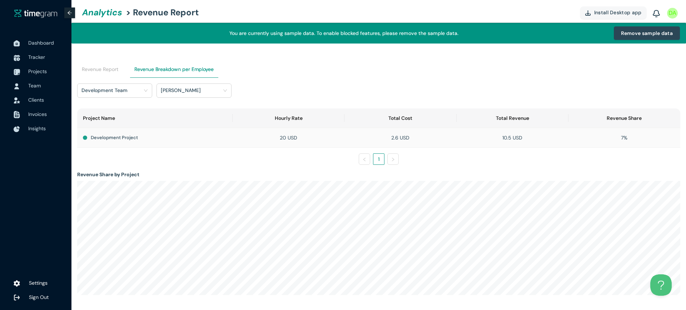
click at [402, 137] on div "2.6 USD" at bounding box center [400, 138] width 100 height 8
drag, startPoint x: 397, startPoint y: 139, endPoint x: 392, endPoint y: 138, distance: 5.0
click at [392, 138] on div "2.6 USD" at bounding box center [400, 138] width 100 height 8
drag, startPoint x: 487, startPoint y: 138, endPoint x: 523, endPoint y: 141, distance: 35.9
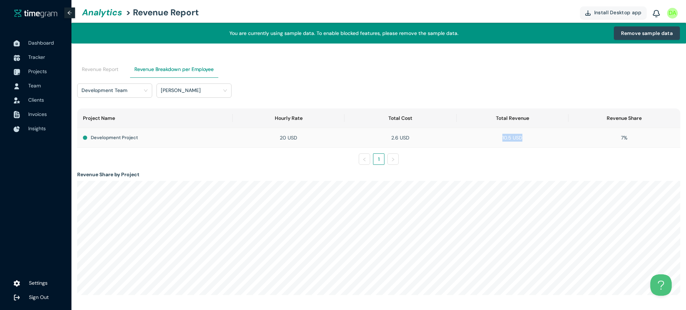
click at [523, 141] on div "10.5 USD" at bounding box center [512, 138] width 100 height 8
drag, startPoint x: 636, startPoint y: 142, endPoint x: 621, endPoint y: 138, distance: 15.8
click at [621, 138] on td "7%" at bounding box center [624, 138] width 112 height 20
click at [621, 138] on div "7%" at bounding box center [624, 138] width 100 height 8
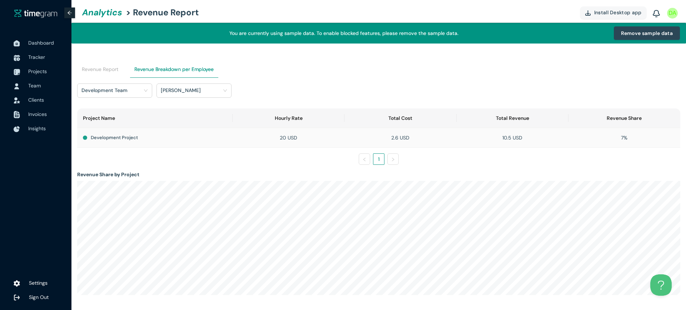
click at [136, 141] on h1 "Development Project" at bounding box center [114, 137] width 47 height 7
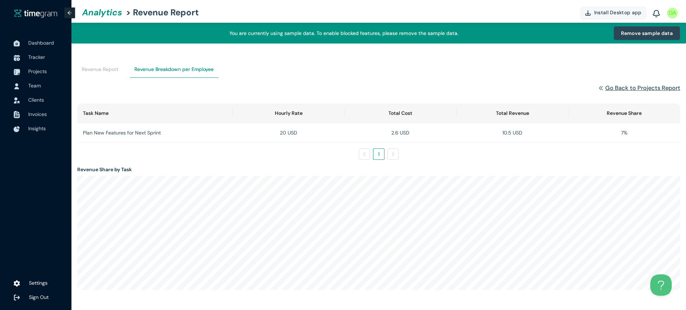
click at [621, 88] on h1 "Go Back to Projects Report" at bounding box center [642, 88] width 75 height 9
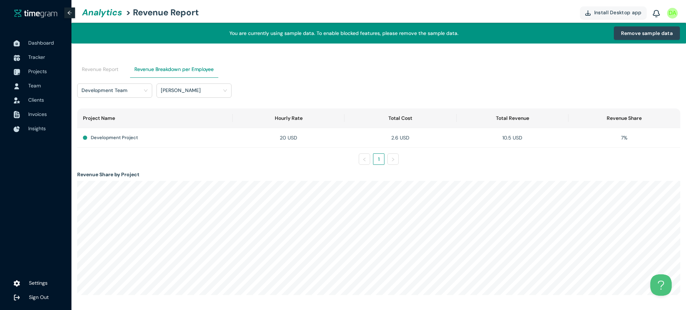
click at [78, 68] on div "Revenue Report" at bounding box center [100, 69] width 46 height 17
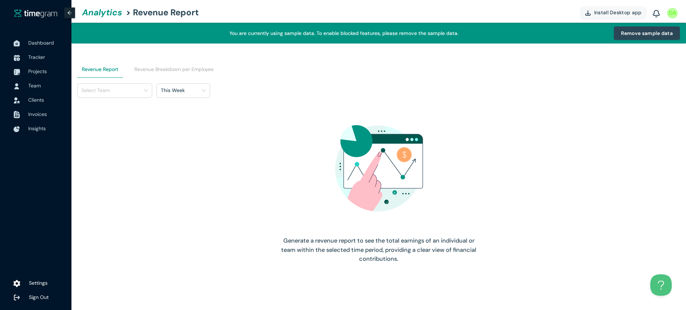
click at [34, 281] on span "Settings" at bounding box center [38, 283] width 19 height 6
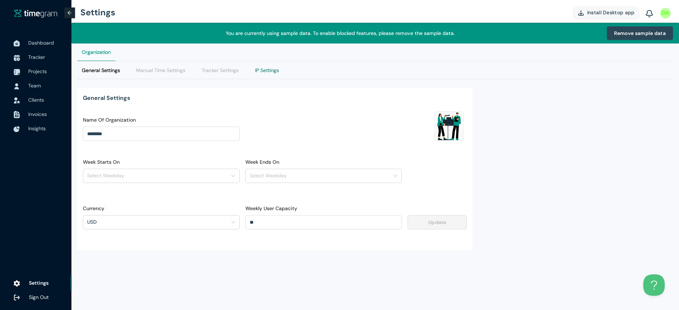
click at [260, 70] on Settings "IP Settings" at bounding box center [267, 70] width 24 height 8
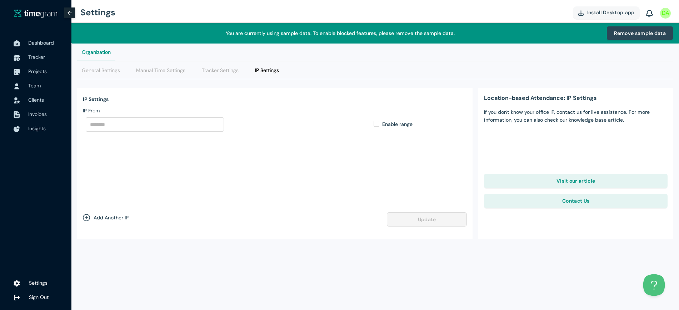
click at [187, 72] on div "Manual Time Settings" at bounding box center [161, 69] width 59 height 17
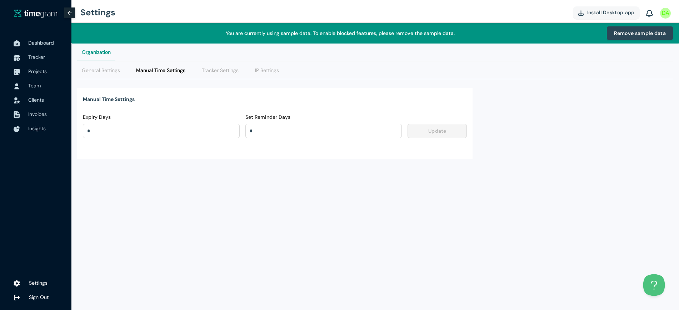
click at [107, 77] on div "General Settings" at bounding box center [100, 69] width 47 height 17
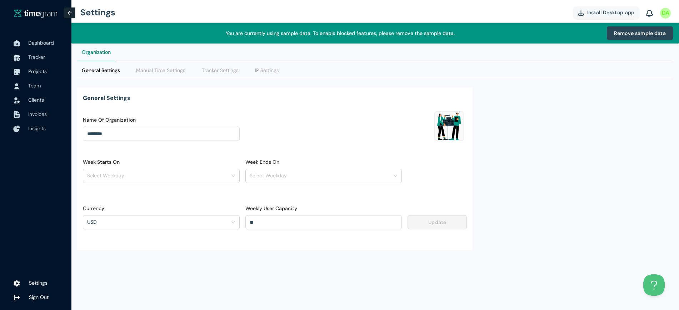
click at [44, 130] on span "Insights" at bounding box center [36, 128] width 17 height 6
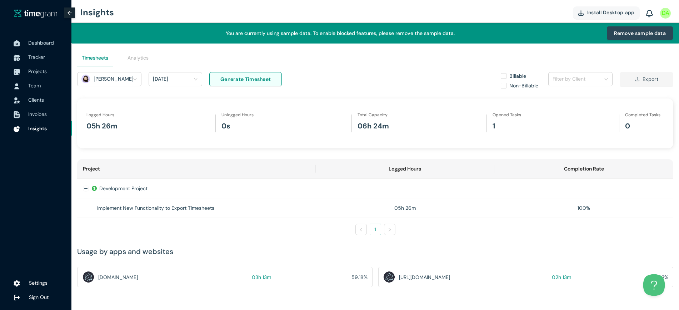
click at [132, 65] on div "Analytics" at bounding box center [138, 57] width 36 height 17
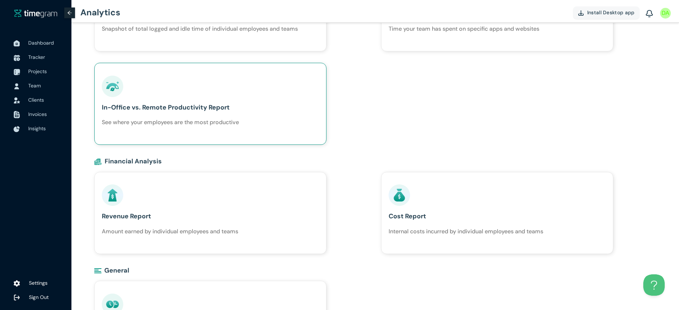
scroll to position [302, 0]
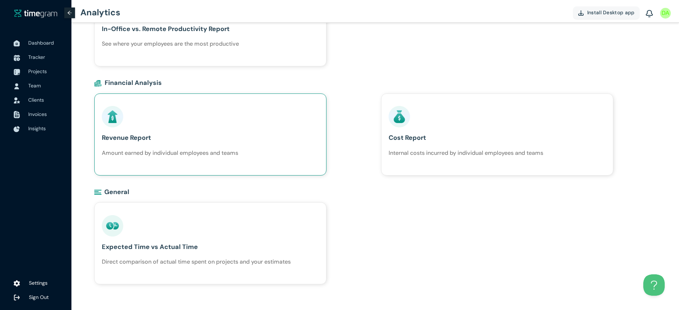
click at [178, 156] on h1 "Amount earned by individual employees and teams" at bounding box center [170, 153] width 136 height 9
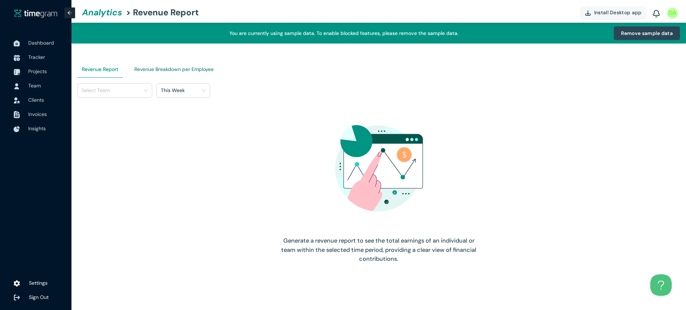
click at [179, 70] on Employee "Revenue Breakdown per Employee" at bounding box center [173, 69] width 79 height 8
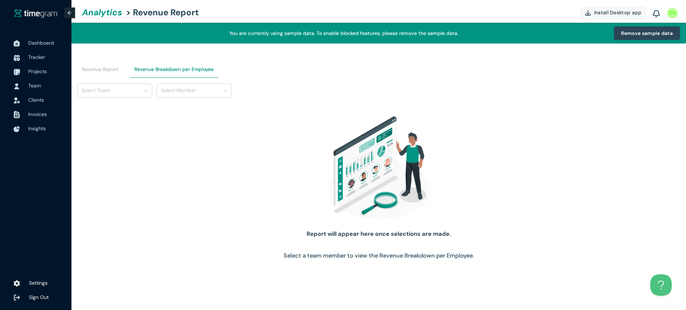
click at [122, 90] on input "search" at bounding box center [111, 90] width 61 height 11
click at [112, 129] on h1 "Marketing Team" at bounding box center [100, 128] width 37 height 8
click at [207, 97] on div "Select Member" at bounding box center [193, 91] width 75 height 14
click at [208, 91] on input "search" at bounding box center [191, 90] width 61 height 11
click at [197, 115] on div "[PERSON_NAME]" at bounding box center [194, 117] width 66 height 8
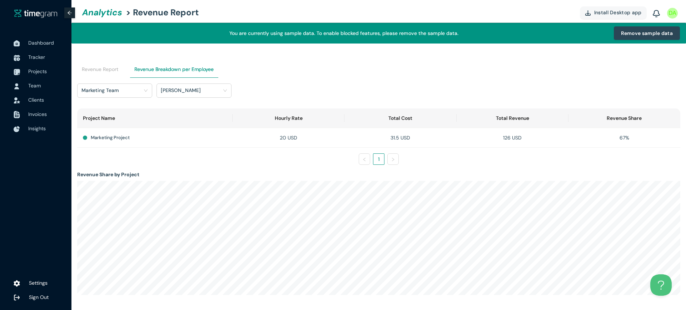
click at [112, 92] on h1 "Marketing Team" at bounding box center [99, 90] width 37 height 11
click at [110, 113] on h1 "Design Team" at bounding box center [97, 117] width 30 height 8
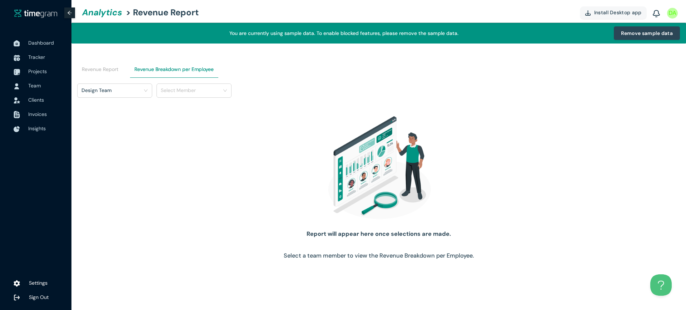
click at [194, 92] on input "search" at bounding box center [191, 90] width 61 height 11
click at [187, 121] on div "[PERSON_NAME]" at bounding box center [194, 116] width 74 height 11
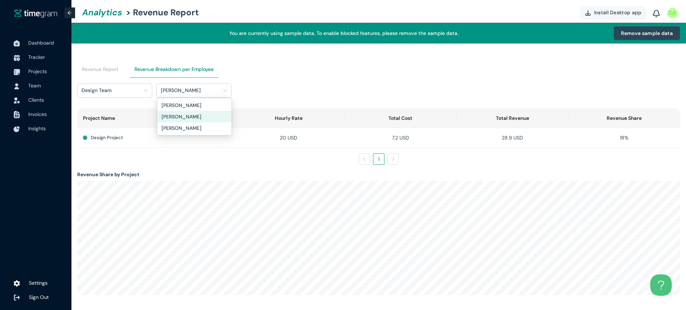
click at [459, 57] on div "Revenue Report Revenue Breakdown per Employee" at bounding box center [378, 69] width 603 height 29
